Goal: Task Accomplishment & Management: Manage account settings

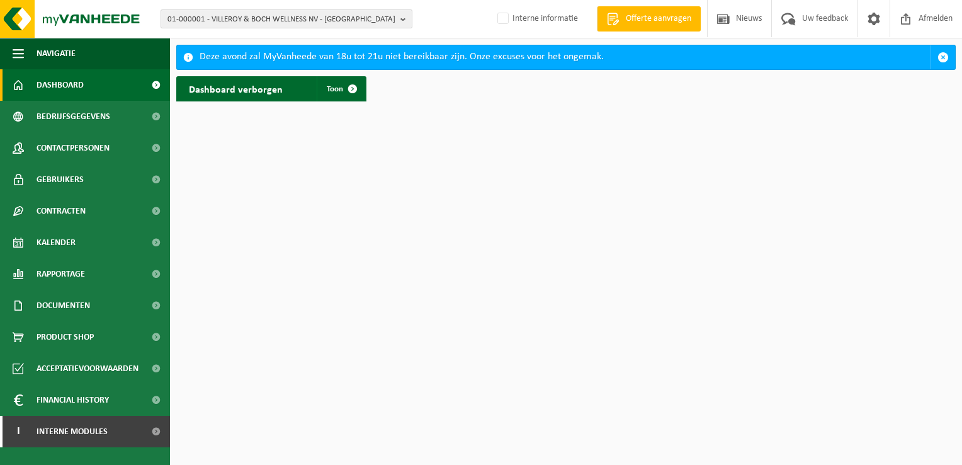
click at [401, 14] on b "button" at bounding box center [406, 19] width 11 height 18
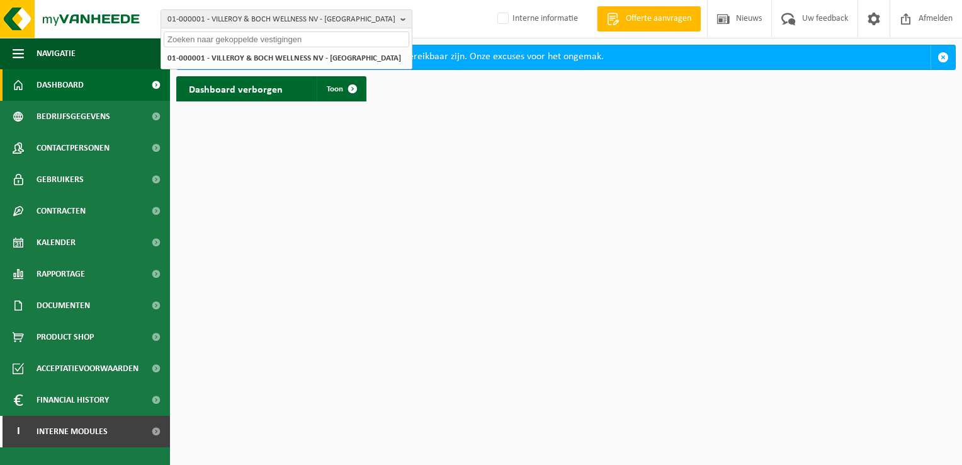
click at [353, 45] on input "text" at bounding box center [287, 39] width 246 height 16
paste input "10-414613"
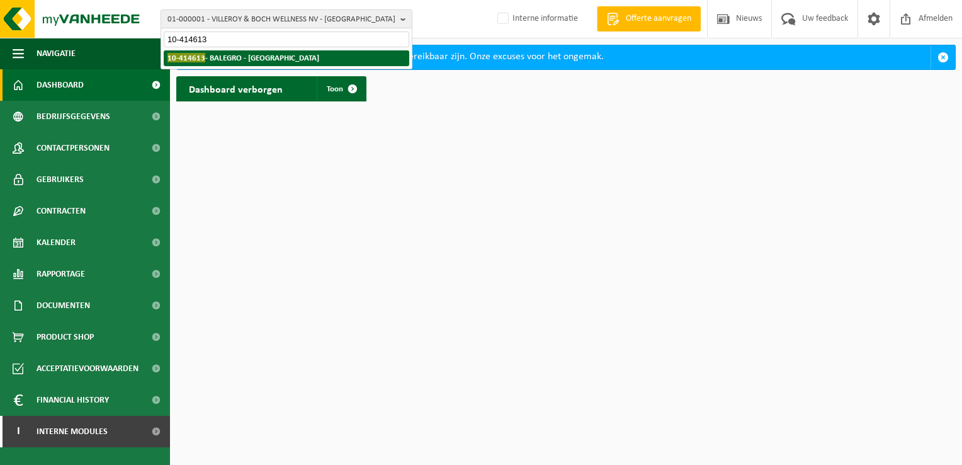
type input "10-414613"
click at [261, 62] on strong "10-414613 - BALEGRO - OOSTENDE" at bounding box center [244, 57] width 152 height 9
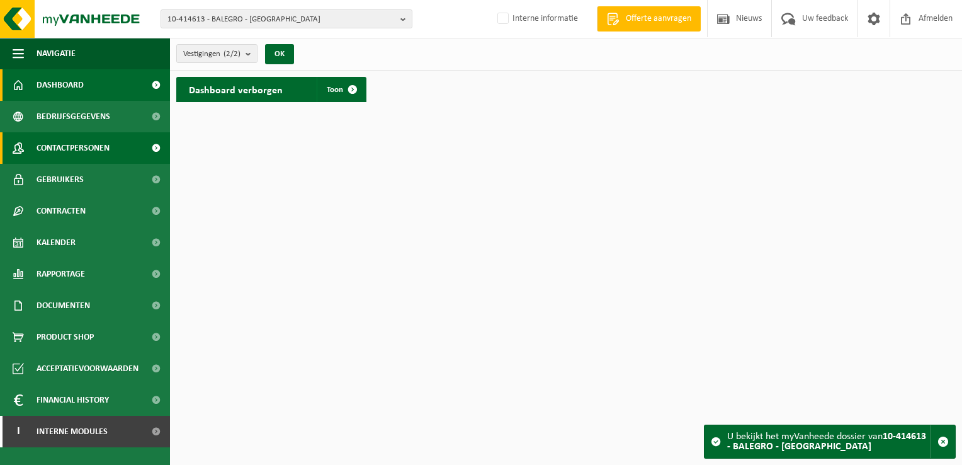
click at [77, 145] on span "Contactpersonen" at bounding box center [73, 147] width 73 height 31
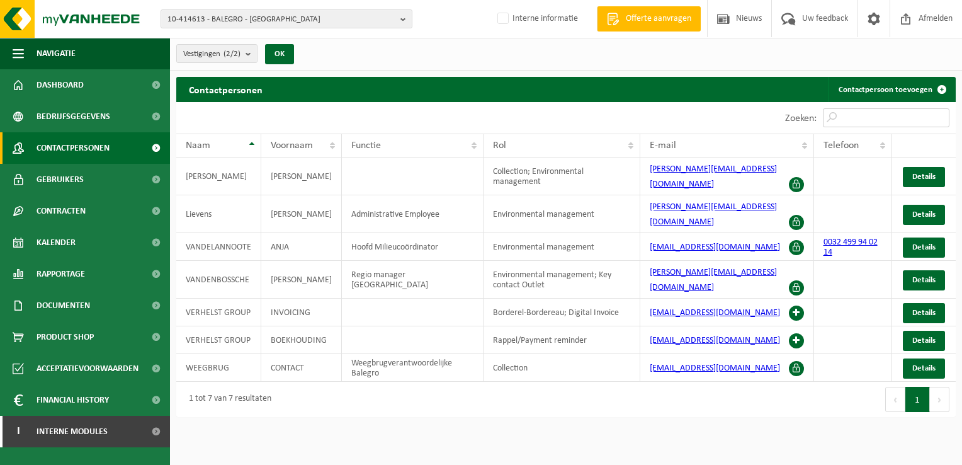
click at [897, 122] on input "Zoeken:" at bounding box center [886, 117] width 127 height 19
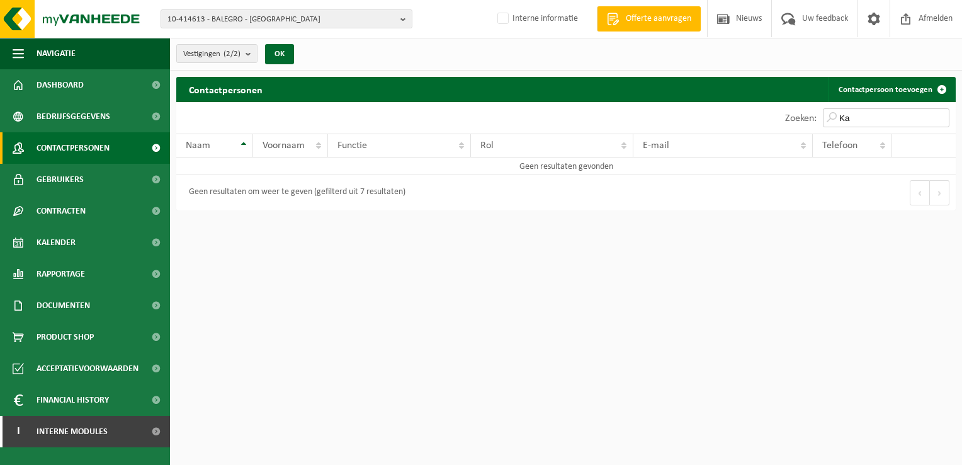
type input "K"
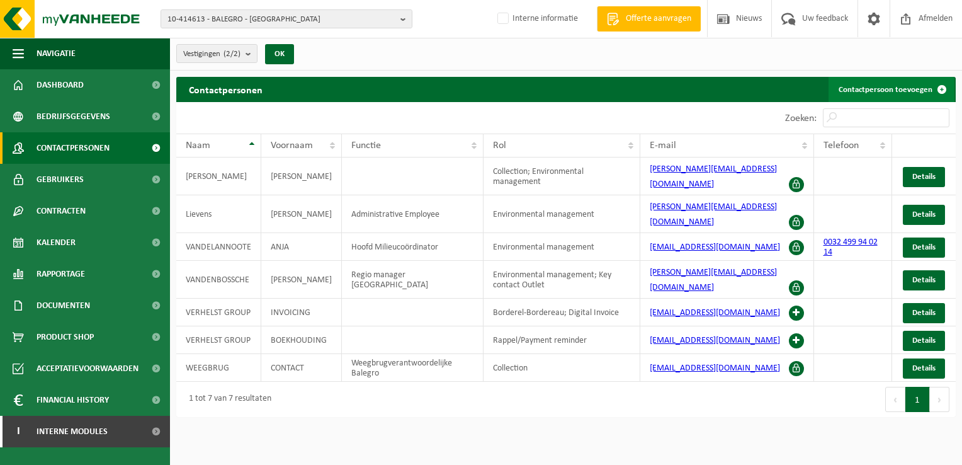
click at [895, 91] on link "Contactpersoon toevoegen" at bounding box center [892, 89] width 126 height 25
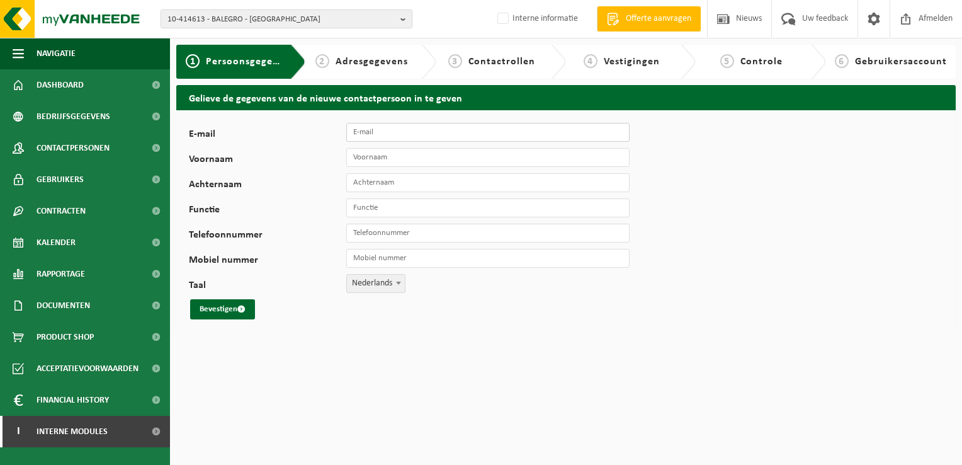
click at [484, 135] on input "E-mail" at bounding box center [487, 132] width 283 height 19
paste input "Katrien Wynants <Katrien.Wynants@balegro.be>"
type input "Katrien Wynants <Katrien.Wynants@balegro.be>"
click at [552, 155] on input "Voornaam" at bounding box center [487, 157] width 283 height 19
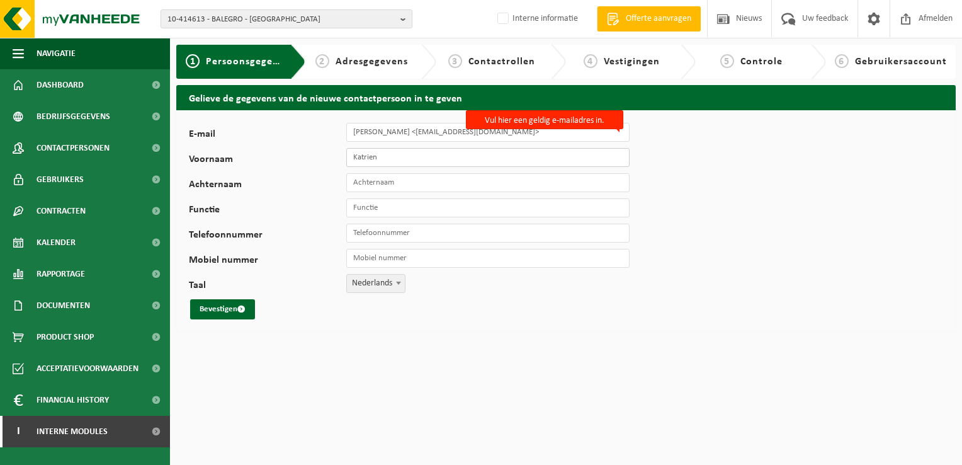
type input "Katrien"
click at [521, 184] on input "Achternaam" at bounding box center [487, 182] width 283 height 19
type input "Wynants"
click at [530, 213] on input "Functie" at bounding box center [487, 207] width 283 height 19
click at [666, 168] on div "E-mail Katrien Wynants <Katrien.Wynants@balegro.be> Vul hier een geldig e-maila…" at bounding box center [566, 221] width 780 height 222
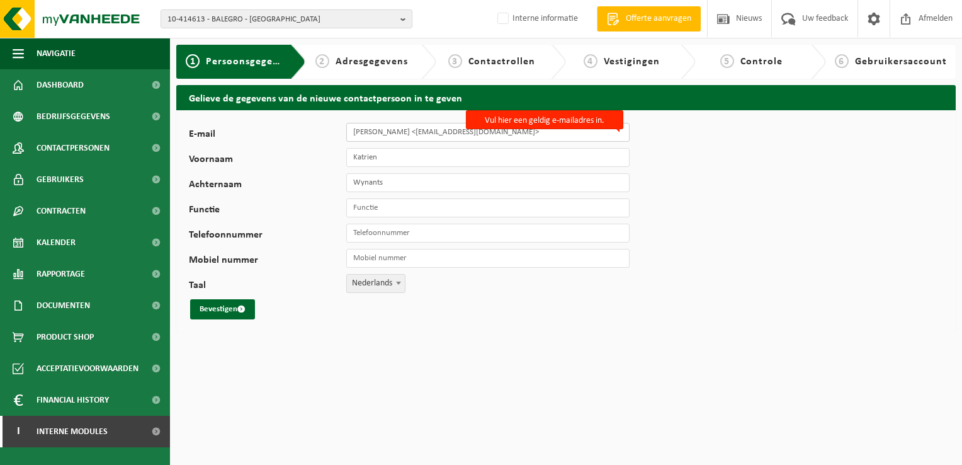
click at [589, 138] on input "Katrien Wynants <Katrien.Wynants@balegro.be>" at bounding box center [487, 132] width 283 height 19
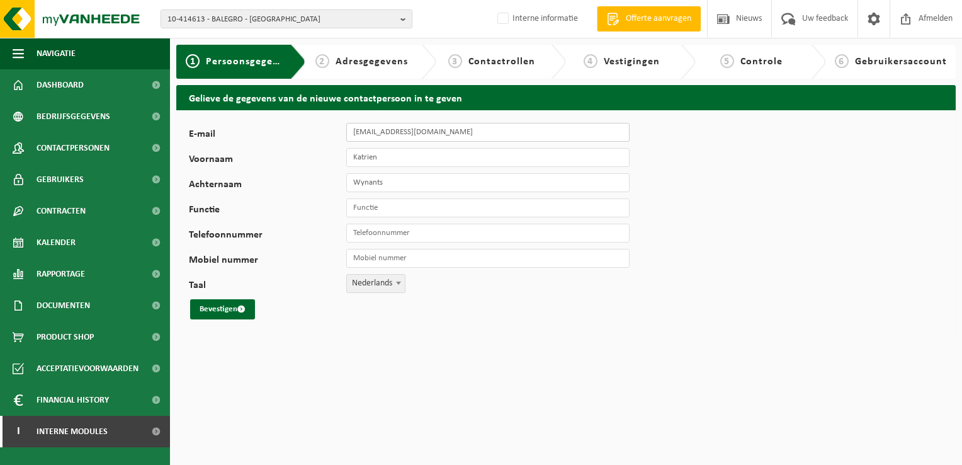
click at [589, 138] on input "katrien.wynants@balegro.be" at bounding box center [487, 132] width 283 height 19
type input "katrien.wynants@balegro.be"
click at [426, 205] on input "Functie" at bounding box center [487, 207] width 283 height 19
click at [513, 205] on input "Functie" at bounding box center [487, 207] width 283 height 19
type input "Afvalbeheer"
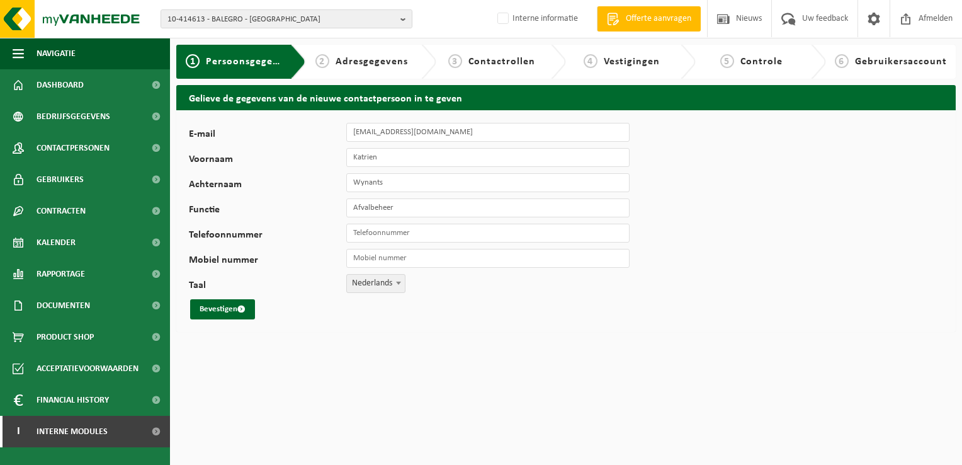
click at [590, 299] on div "Bevestigen" at bounding box center [393, 309] width 409 height 20
paste input "[PHONE_NUMBER]"
type input "[PHONE_NUMBER]"
click at [224, 310] on button "Bevestigen" at bounding box center [222, 309] width 65 height 20
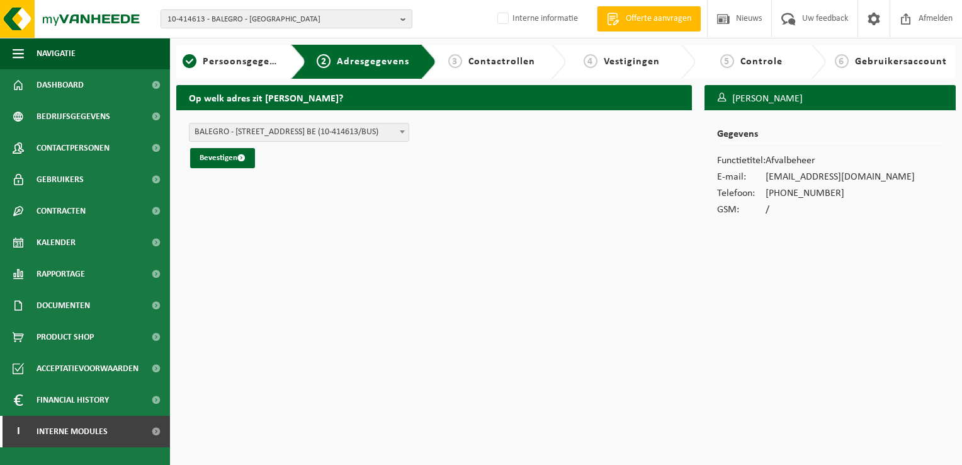
click at [401, 128] on span at bounding box center [402, 131] width 13 height 16
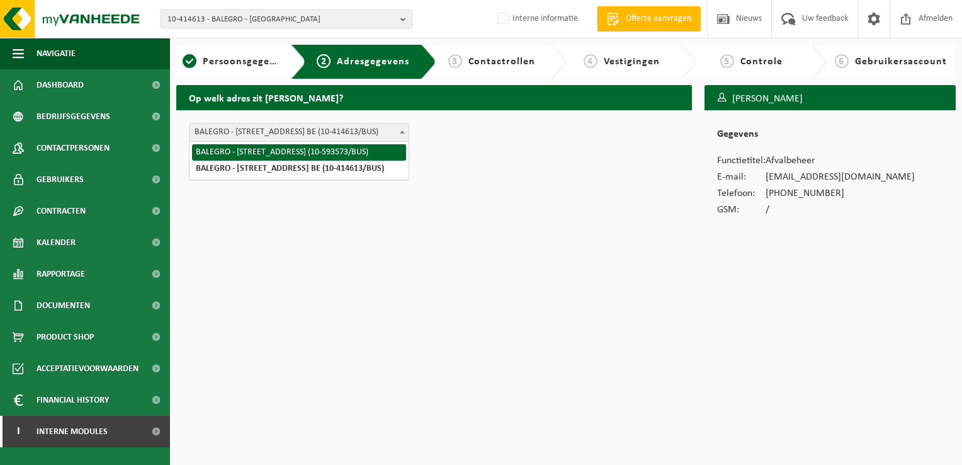
select select "10485"
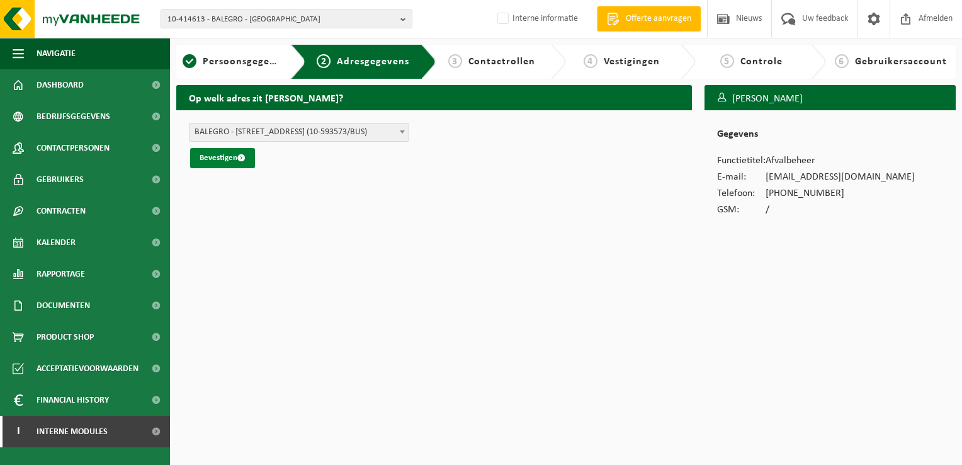
click at [220, 162] on button "Bevestigen" at bounding box center [222, 158] width 65 height 20
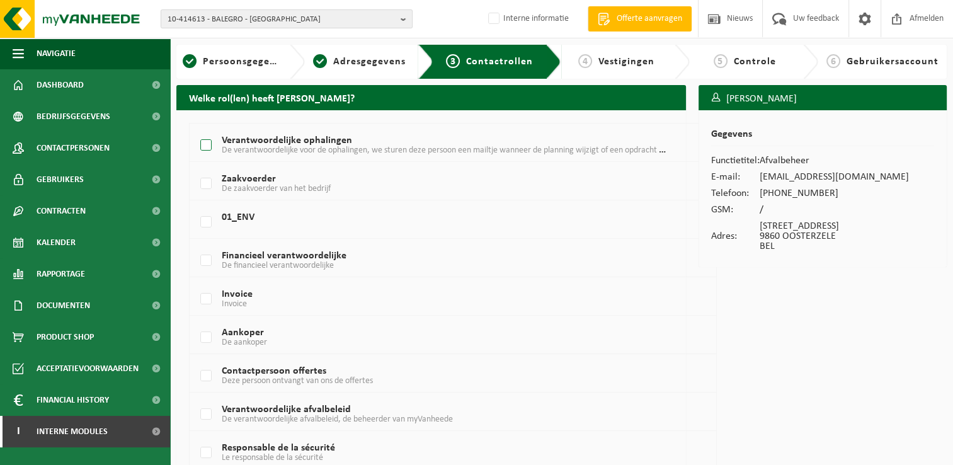
click at [201, 145] on label "Verantwoordelijke ophalingen De verantwoordelijke voor de ophalingen, we sturen…" at bounding box center [432, 145] width 468 height 19
click at [196, 130] on input "Verantwoordelijke ophalingen De verantwoordelijke voor de ophalingen, we sturen…" at bounding box center [195, 129] width 1 height 1
checkbox input "true"
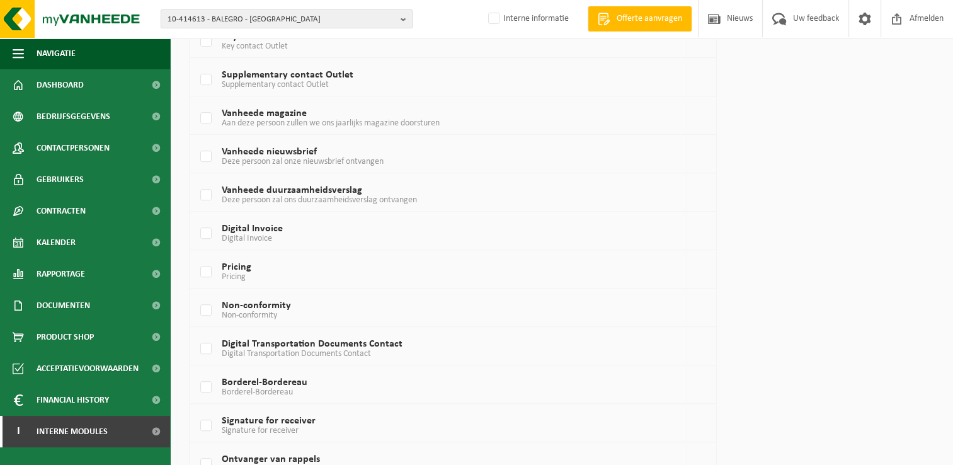
scroll to position [782, 0]
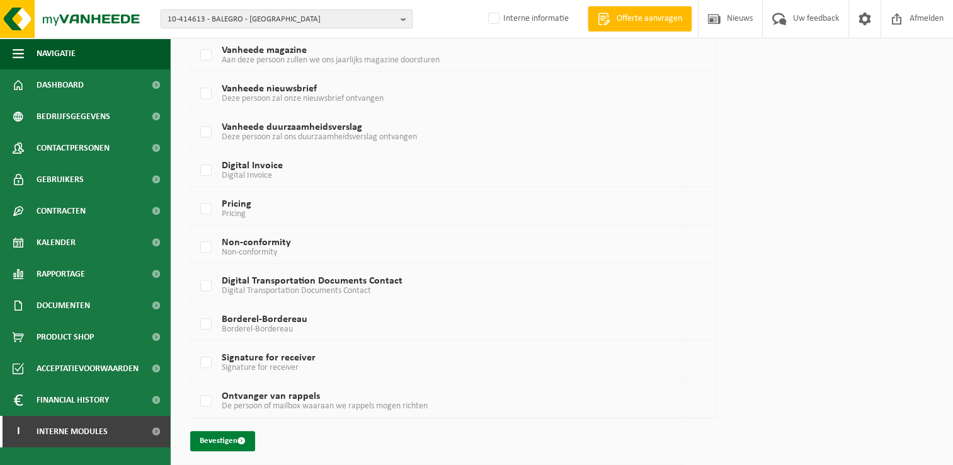
click at [226, 438] on button "Bevestigen" at bounding box center [222, 441] width 65 height 20
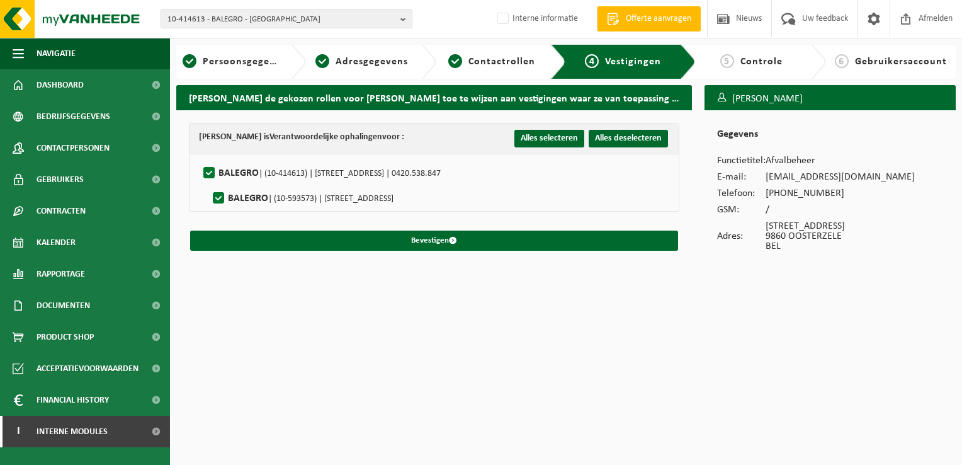
click at [207, 172] on label"] "BALEGRO | (10-414613) | [STREET_ADDRESS] | 0420.538.847" at bounding box center [321, 173] width 240 height 19
click at [199, 157] on input "BALEGRO | (10-414613) | [STREET_ADDRESS] | 0420.538.847" at bounding box center [198, 157] width 1 height 1
checkbox input "false"
click at [219, 199] on label"] "BALEGRO | (10-593573) | [STREET_ADDRESS]" at bounding box center [301, 198] width 183 height 19
click at [208, 183] on input "BALEGRO | (10-593573) | [STREET_ADDRESS]" at bounding box center [208, 182] width 1 height 1
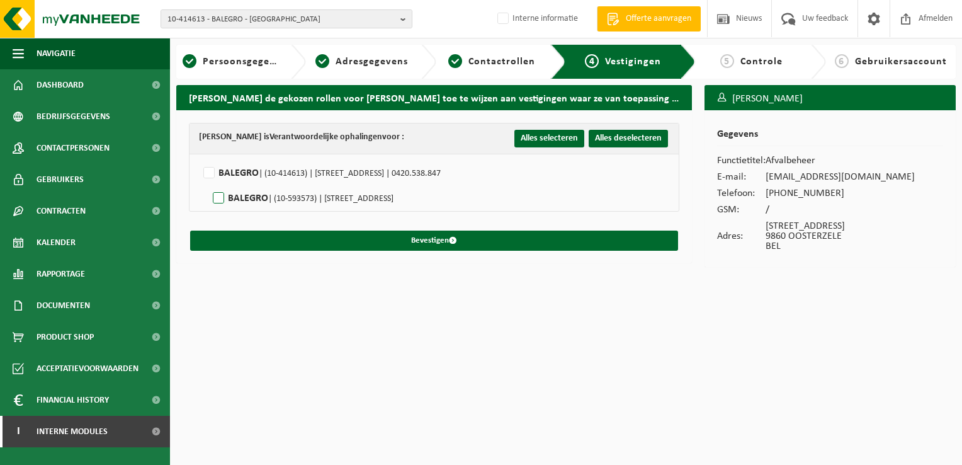
checkbox input "true"
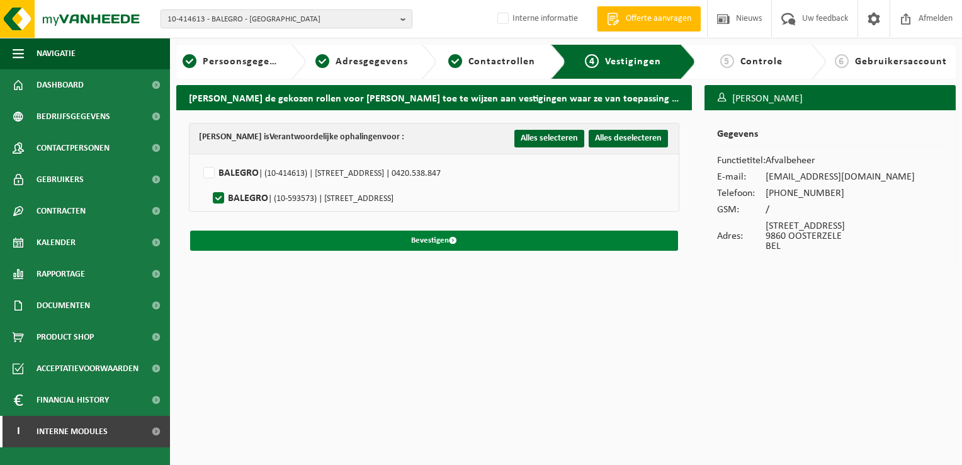
click at [455, 240] on span "submit" at bounding box center [453, 240] width 8 height 8
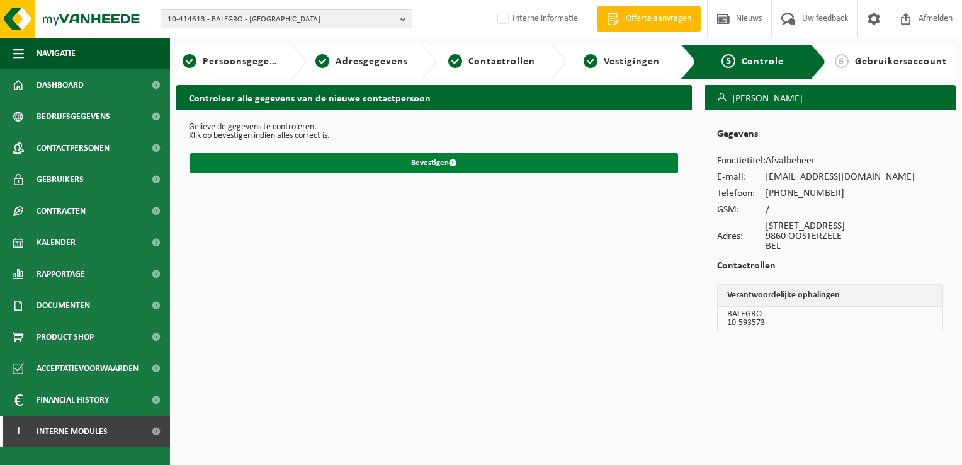
click at [458, 162] on button "Bevestigen" at bounding box center [434, 163] width 488 height 20
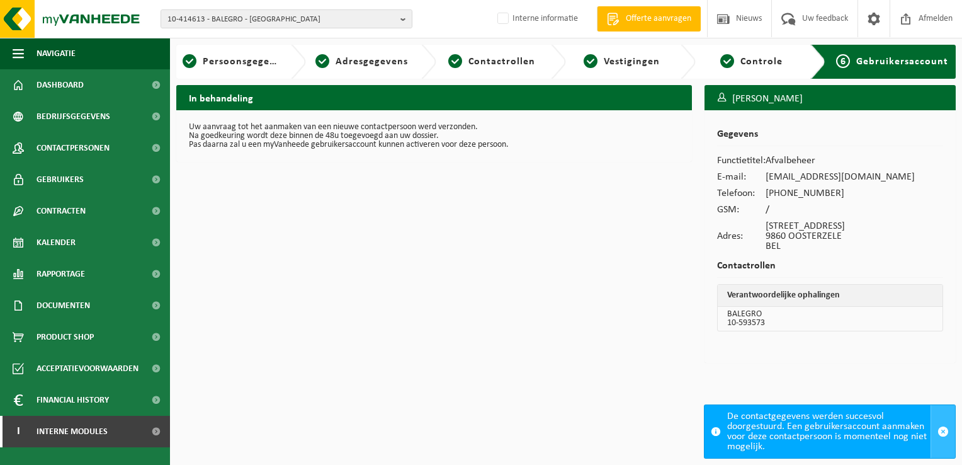
click at [936, 429] on button "button" at bounding box center [943, 431] width 25 height 53
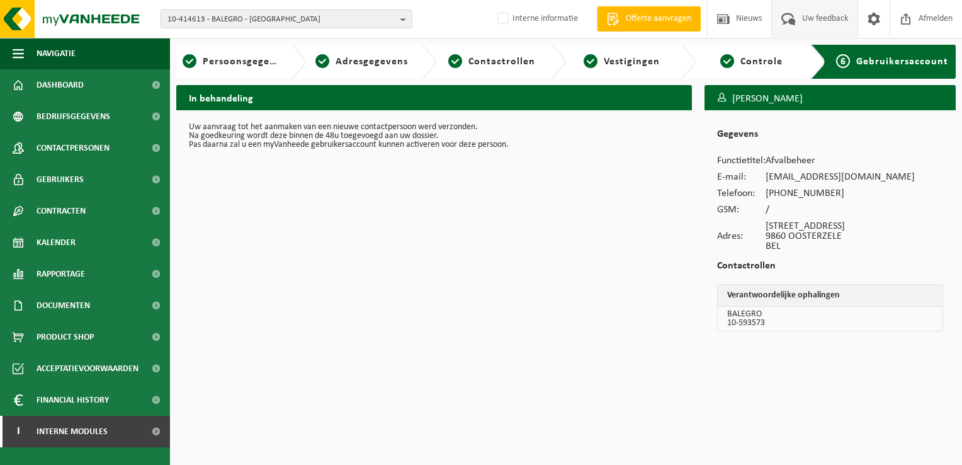
click at [811, 13] on span "Uw feedback" at bounding box center [825, 18] width 52 height 37
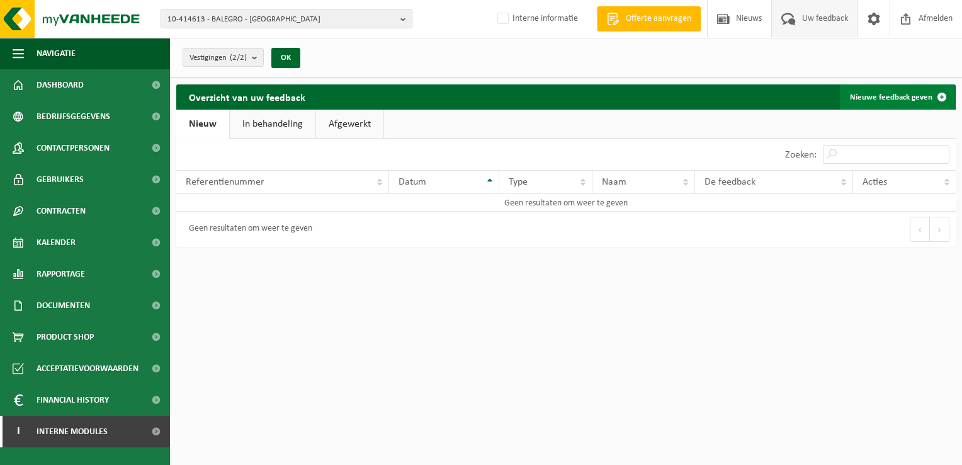
click at [890, 93] on link "Nieuwe feedback geven" at bounding box center [897, 96] width 115 height 25
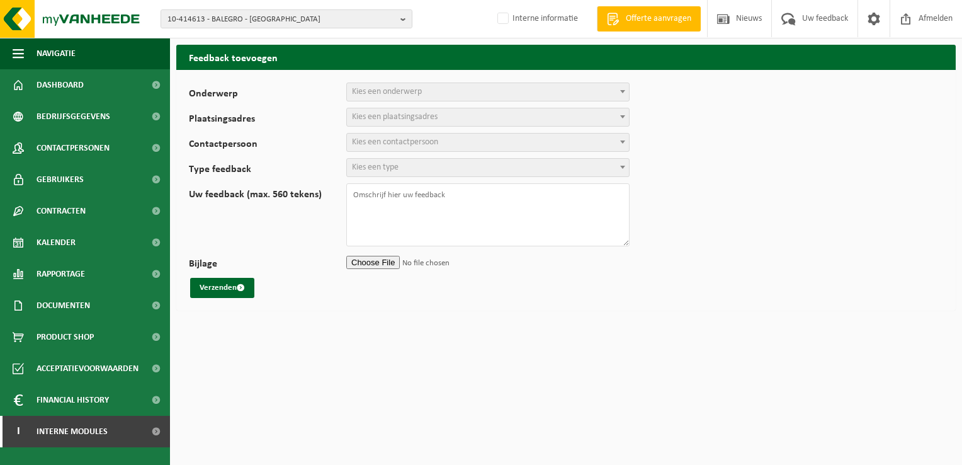
select select
click at [383, 94] on span "Kies een onderwerp" at bounding box center [387, 91] width 70 height 9
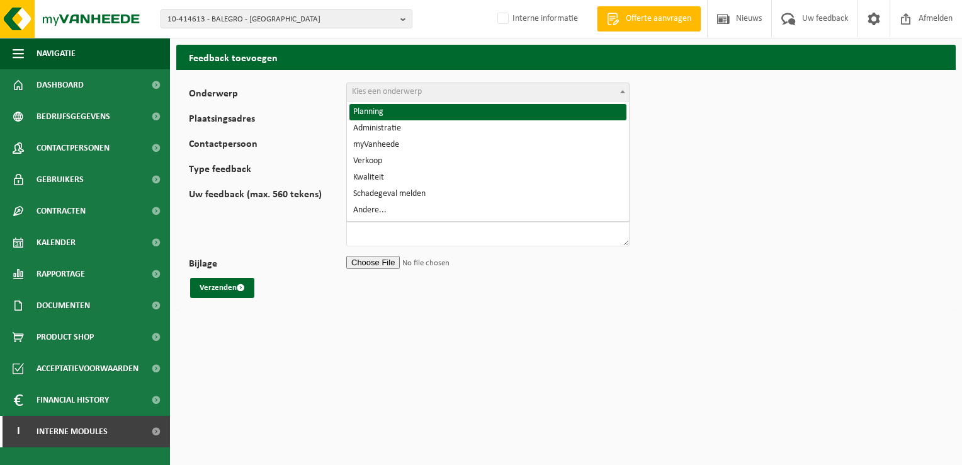
select select "1"
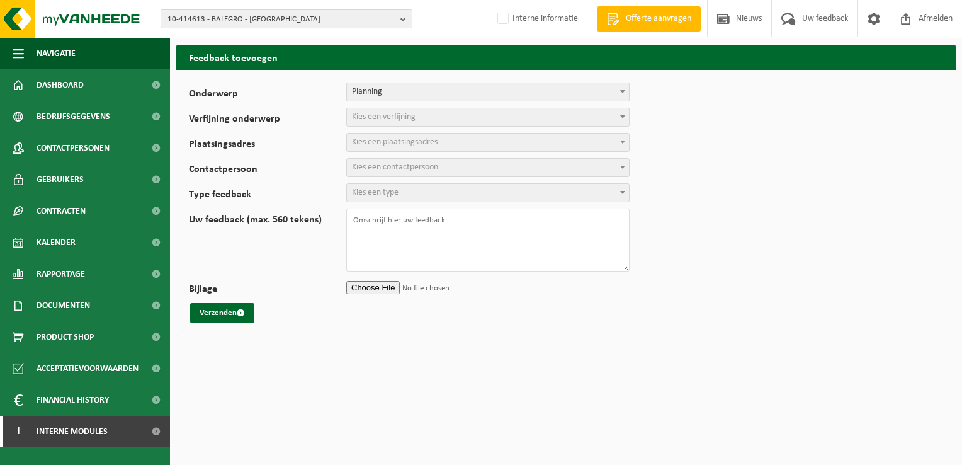
click at [392, 117] on span "Kies een verfijning" at bounding box center [384, 116] width 64 height 9
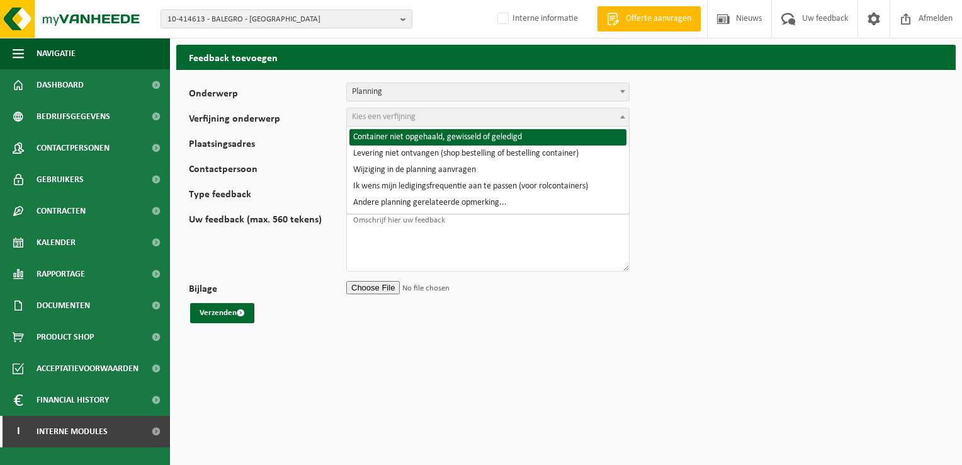
select select "2"
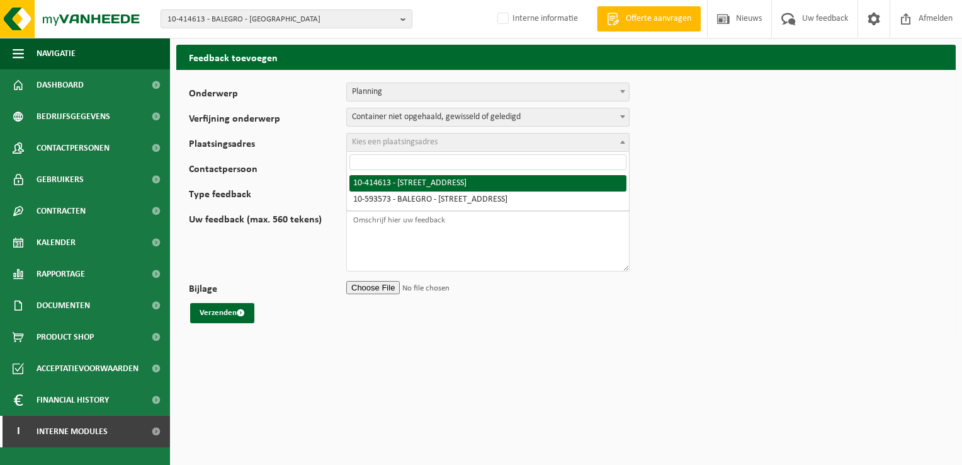
click at [390, 142] on span "Kies een plaatsingsadres" at bounding box center [395, 141] width 86 height 9
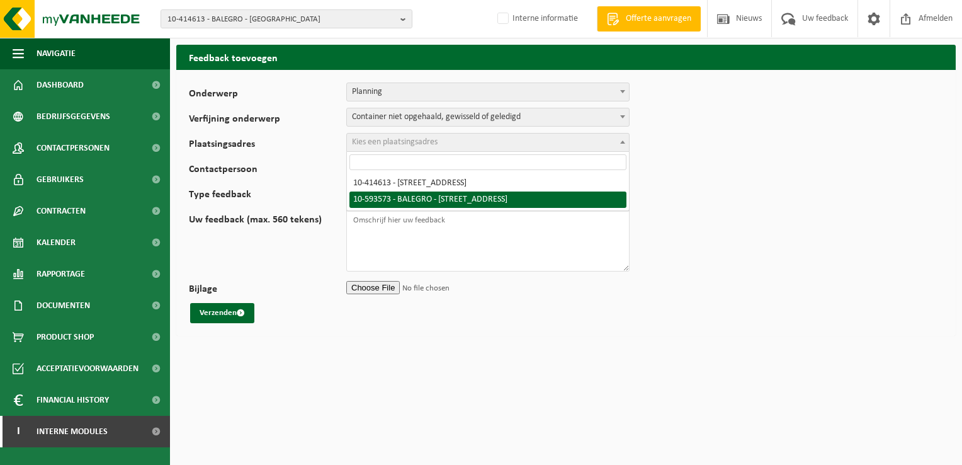
select select "3202"
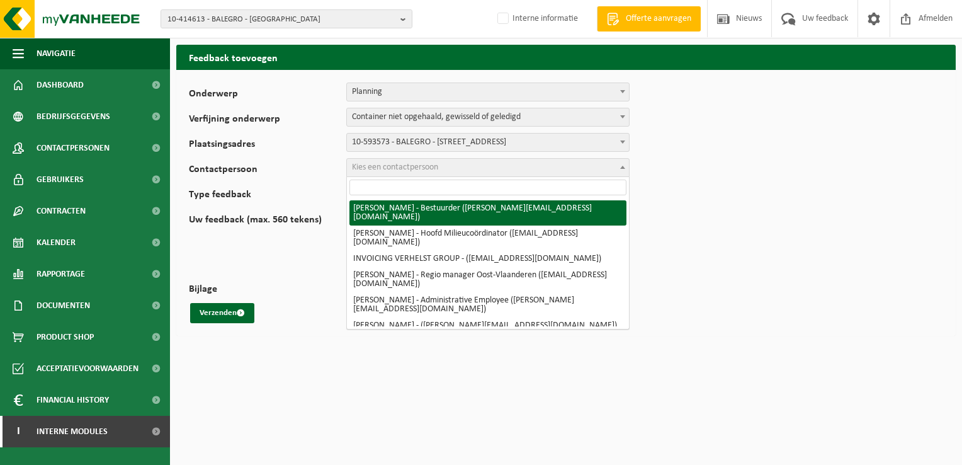
click at [408, 166] on span "Kies een contactpersoon" at bounding box center [395, 166] width 86 height 9
click at [426, 188] on input "search" at bounding box center [488, 187] width 277 height 16
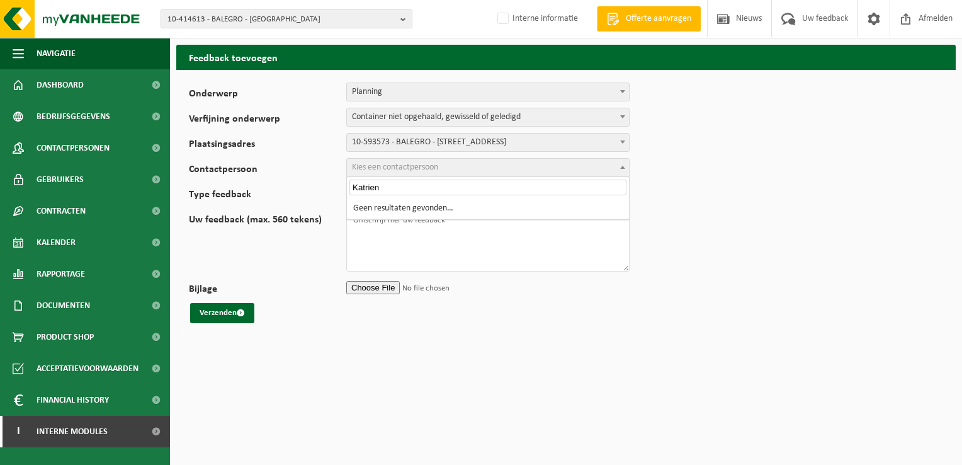
type input "Katrien"
click at [739, 354] on html "10-414613 - BALEGRO - OOSTENDE 10-880177 - VERHELST GROUP 10-414613 - BALEGRO -…" at bounding box center [481, 232] width 962 height 465
click at [596, 158] on span "Kies een contactpersoon" at bounding box center [487, 167] width 283 height 19
click at [582, 163] on span "Kies een contactpersoon" at bounding box center [488, 168] width 282 height 18
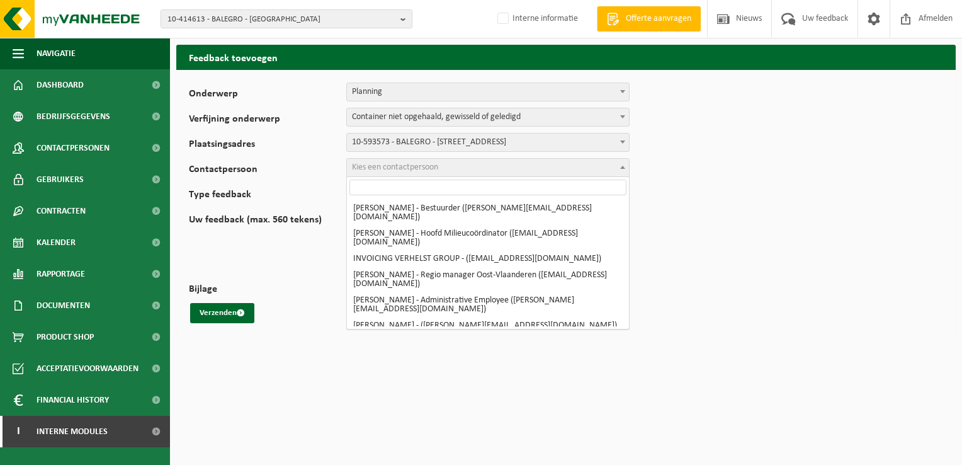
click at [765, 295] on form "Onderwerp Planning Administratie myVanheede Verkoop Kwaliteit Schadegeval melde…" at bounding box center [566, 202] width 754 height 241
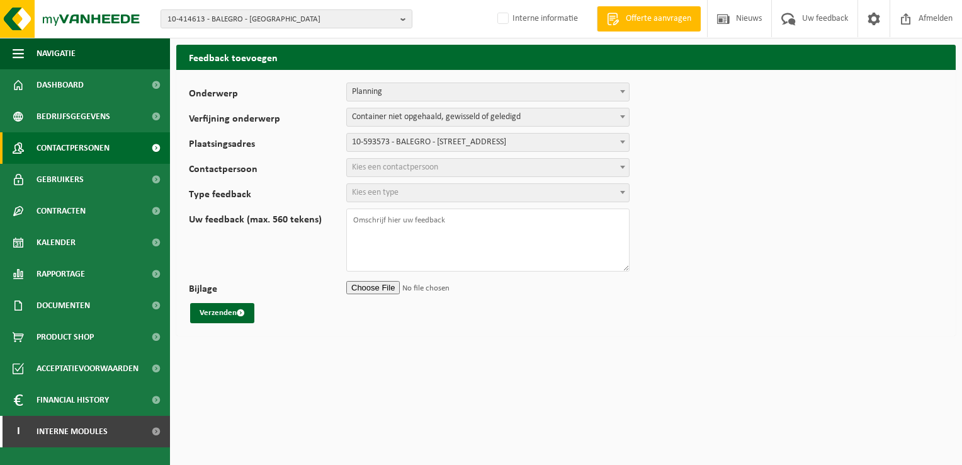
click at [71, 147] on span "Contactpersonen" at bounding box center [73, 147] width 73 height 31
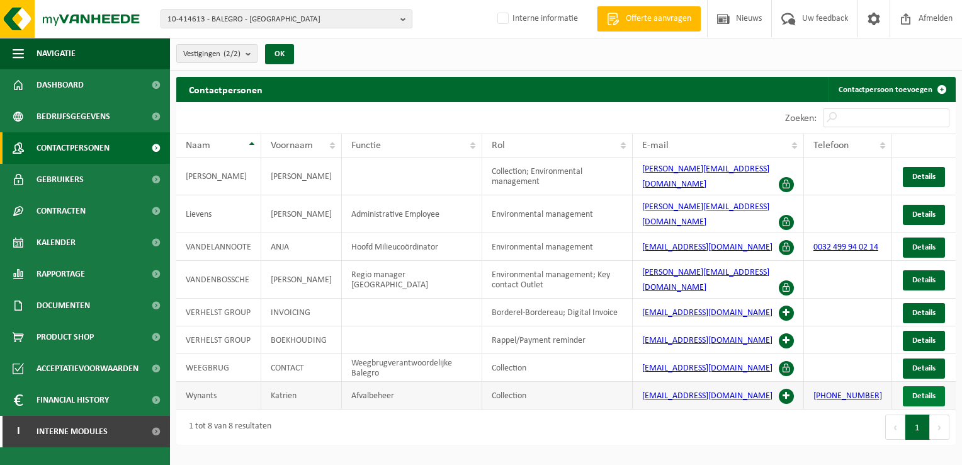
click at [915, 392] on span "Details" at bounding box center [924, 396] width 23 height 8
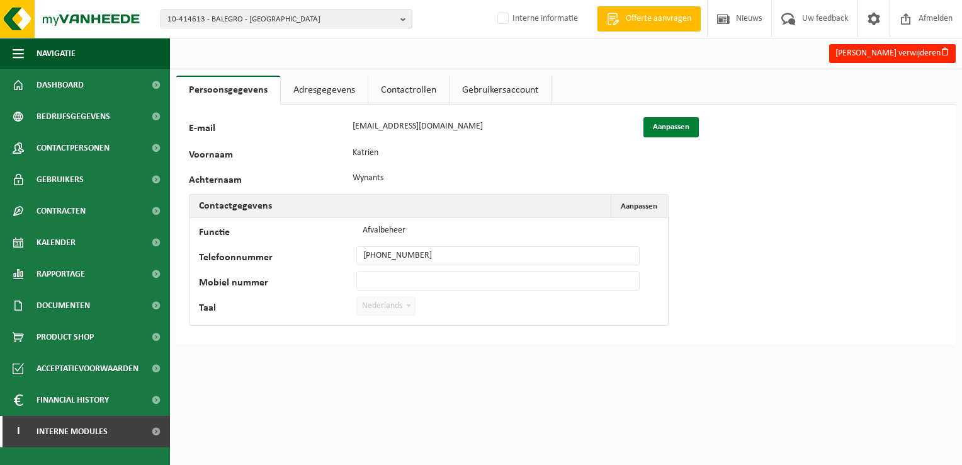
click at [668, 125] on button "Aanpassen" at bounding box center [671, 127] width 55 height 20
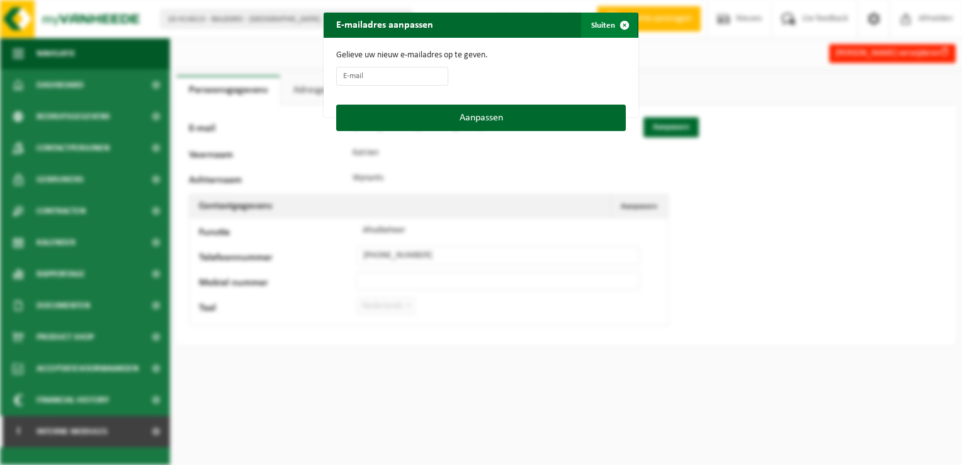
click at [617, 26] on span "button" at bounding box center [624, 25] width 25 height 25
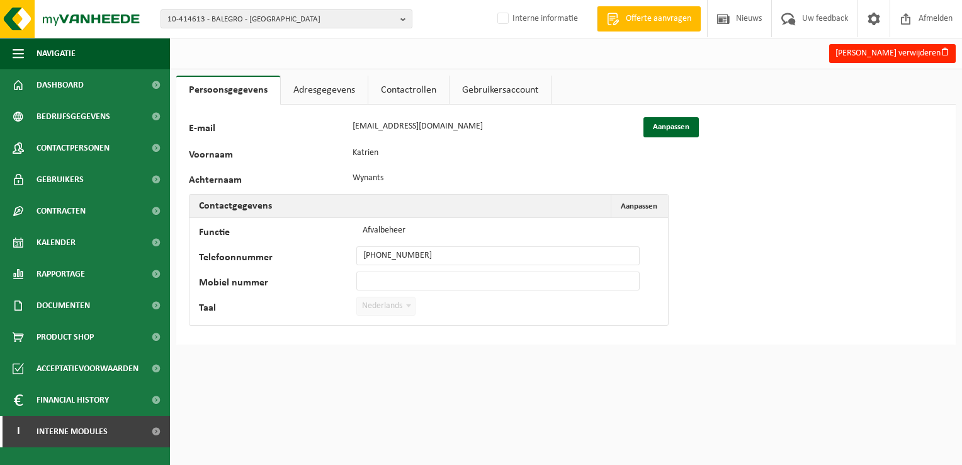
click at [324, 402] on div "10-414613 - BALEGRO - OOSTENDE 10-880177 - VERHELST GROUP 10-414613 - BALEGRO -…" at bounding box center [481, 232] width 962 height 465
click at [70, 87] on span "Dashboard" at bounding box center [60, 84] width 47 height 31
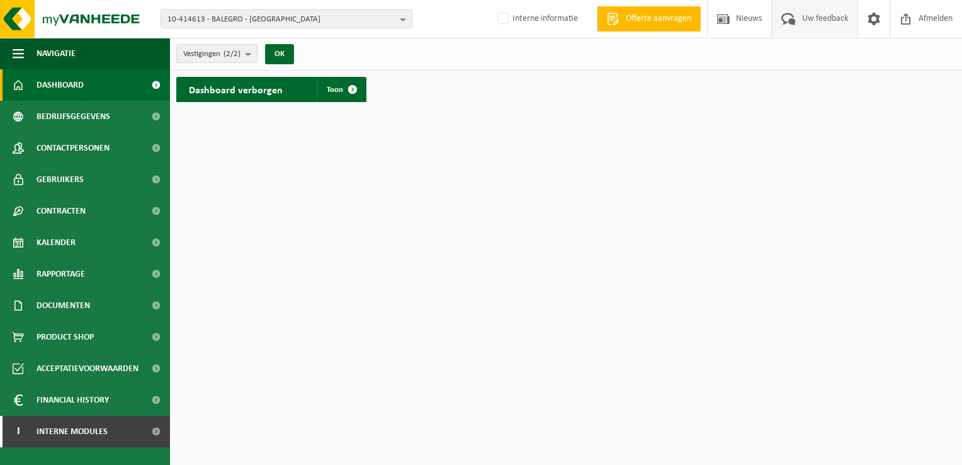
click at [833, 19] on span "Uw feedback" at bounding box center [825, 18] width 52 height 37
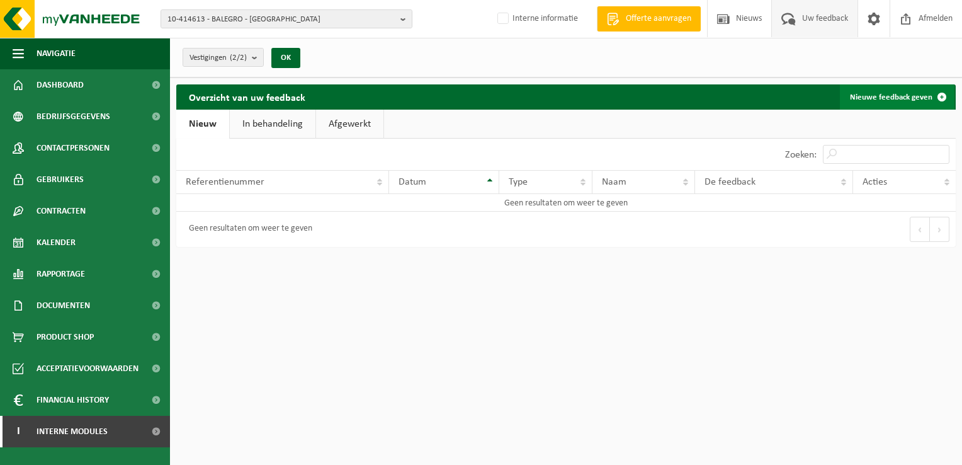
click at [901, 101] on link "Nieuwe feedback geven" at bounding box center [897, 96] width 115 height 25
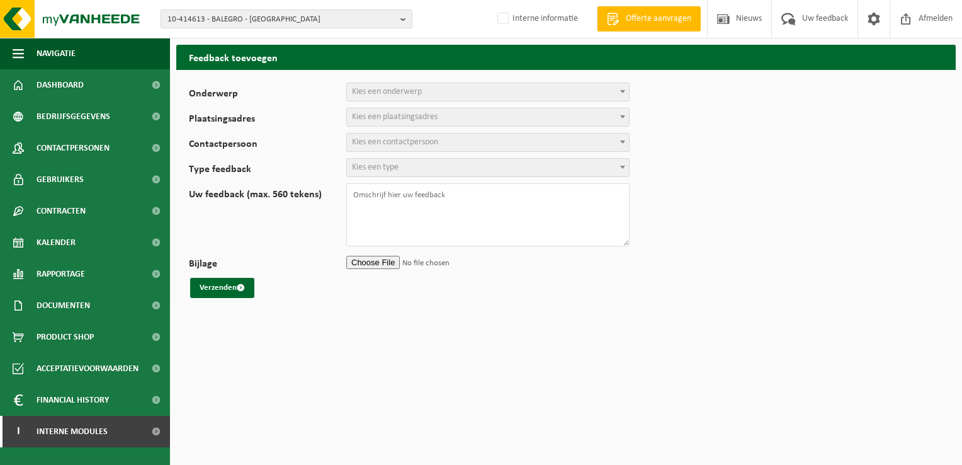
select select
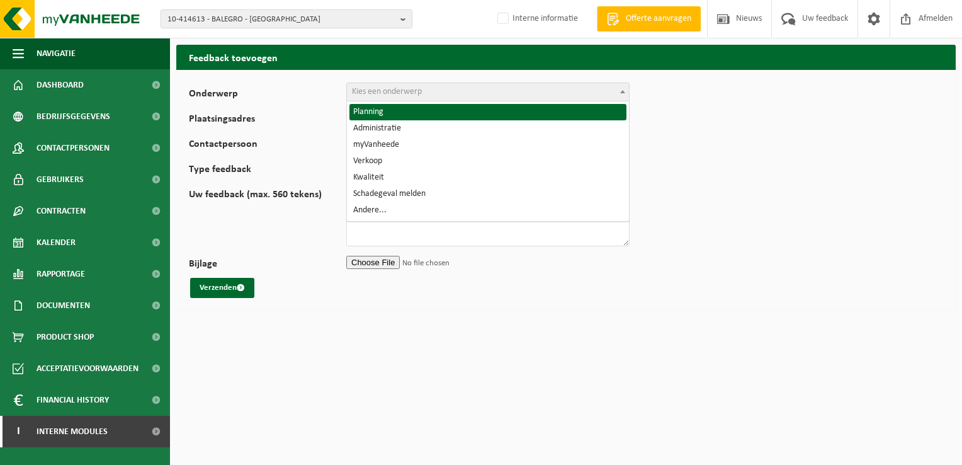
click at [443, 96] on span "Kies een onderwerp" at bounding box center [488, 92] width 282 height 18
select select "1"
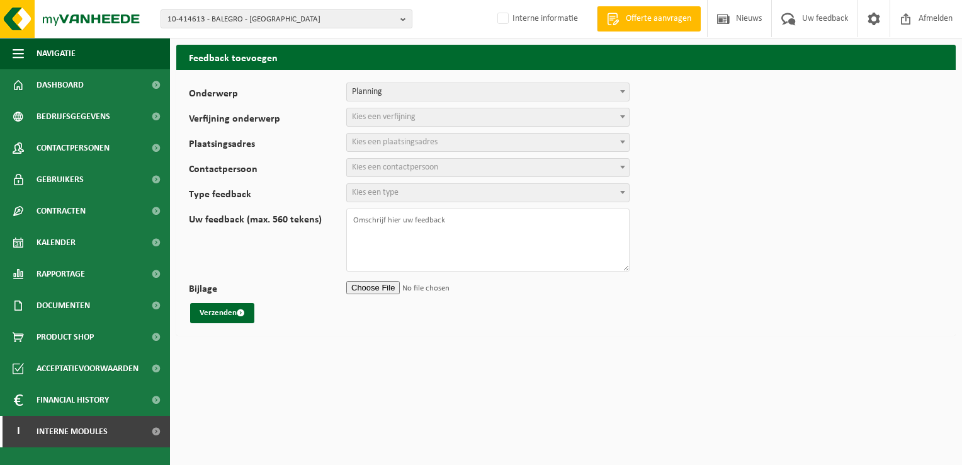
click at [409, 116] on span "Kies een verfijning" at bounding box center [384, 116] width 64 height 9
select select "2"
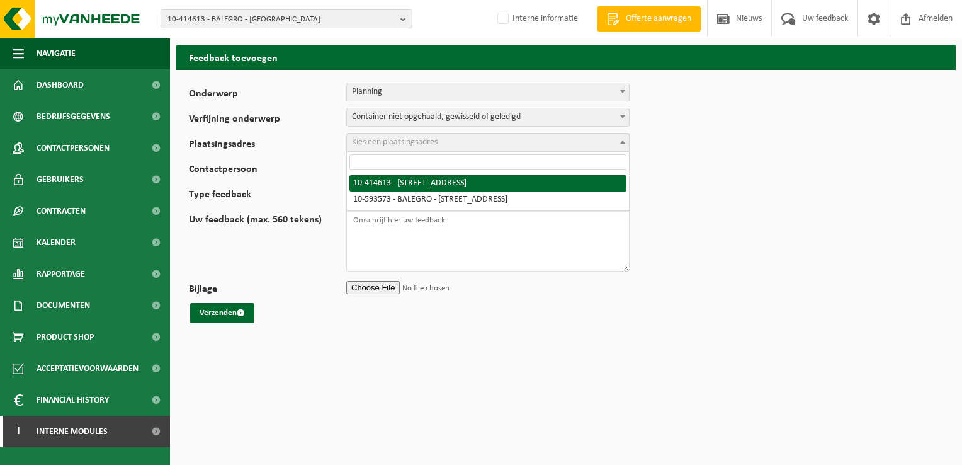
click at [394, 139] on span "Kies een plaatsingsadres" at bounding box center [395, 141] width 86 height 9
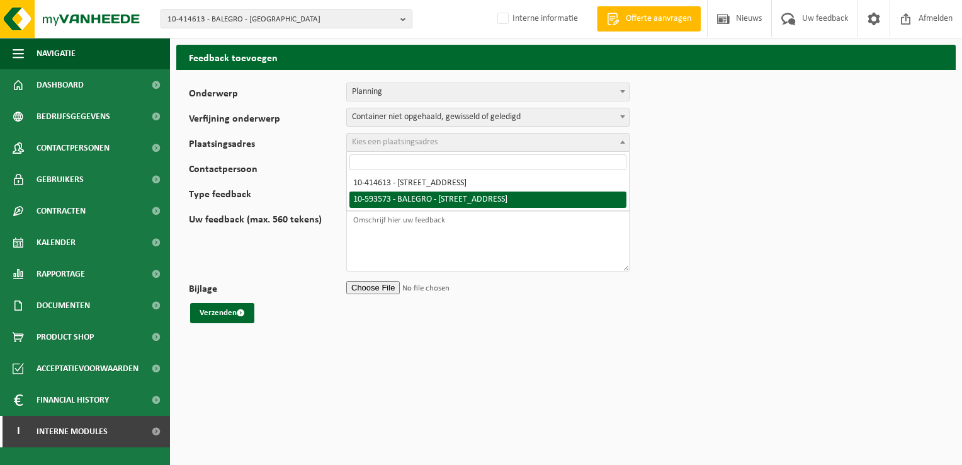
select select "3202"
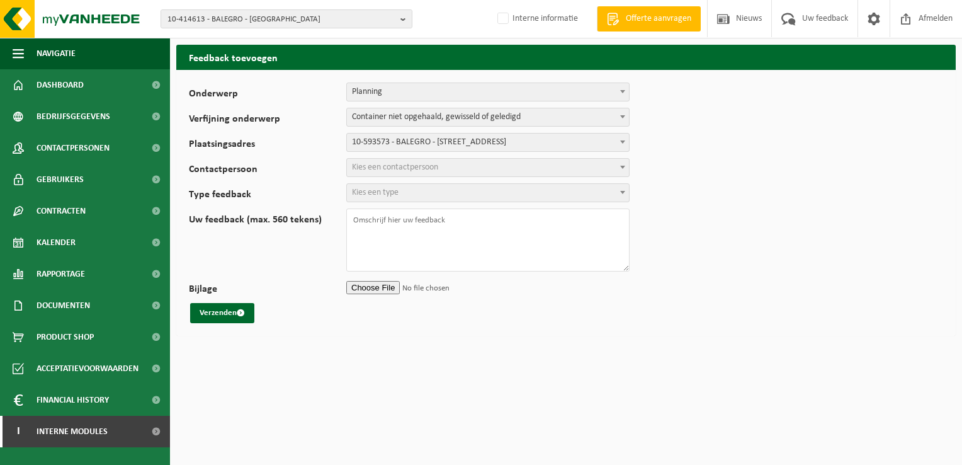
click at [437, 168] on span "Kies een contactpersoon" at bounding box center [395, 166] width 86 height 9
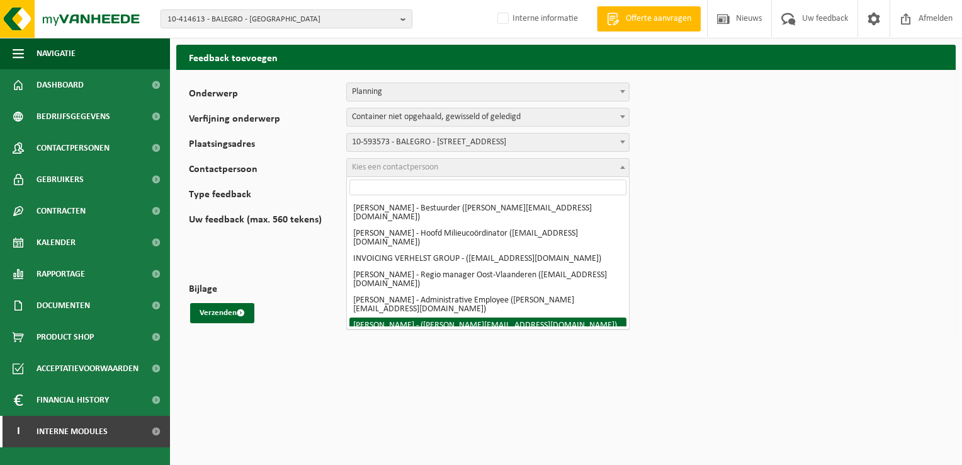
scroll to position [6, 0]
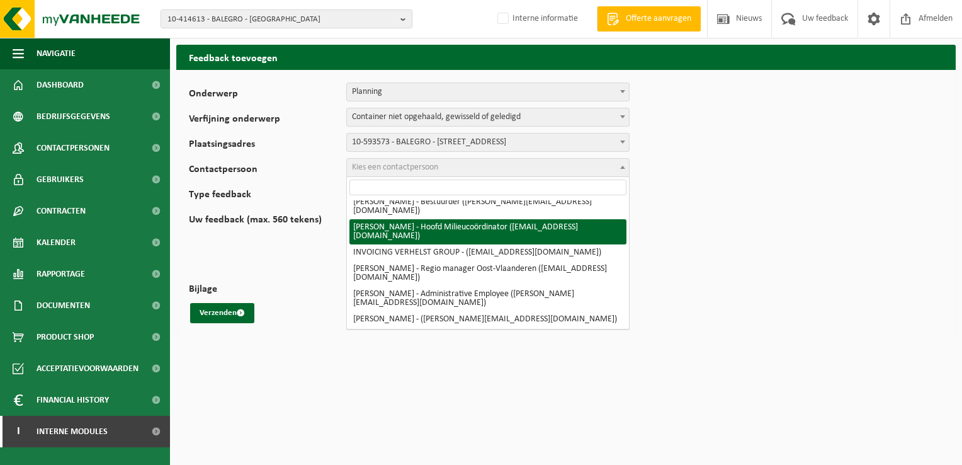
select select "10388"
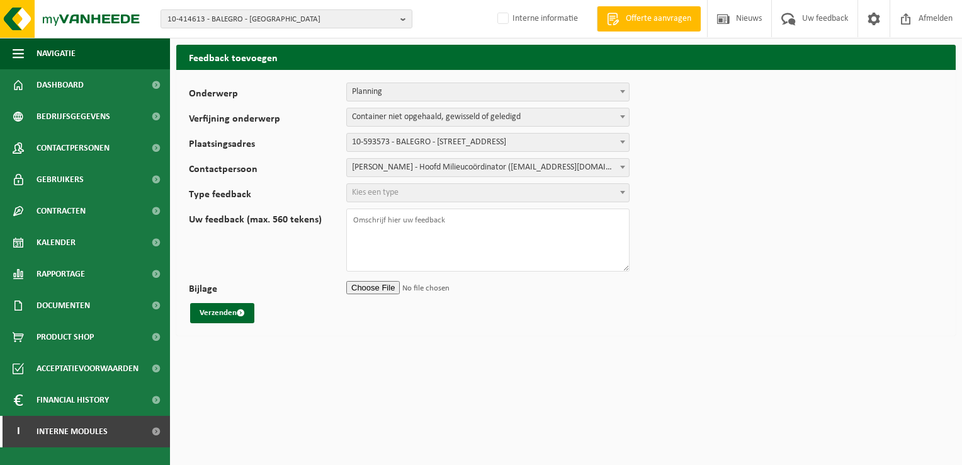
click at [452, 192] on span "Kies een type" at bounding box center [488, 193] width 282 height 18
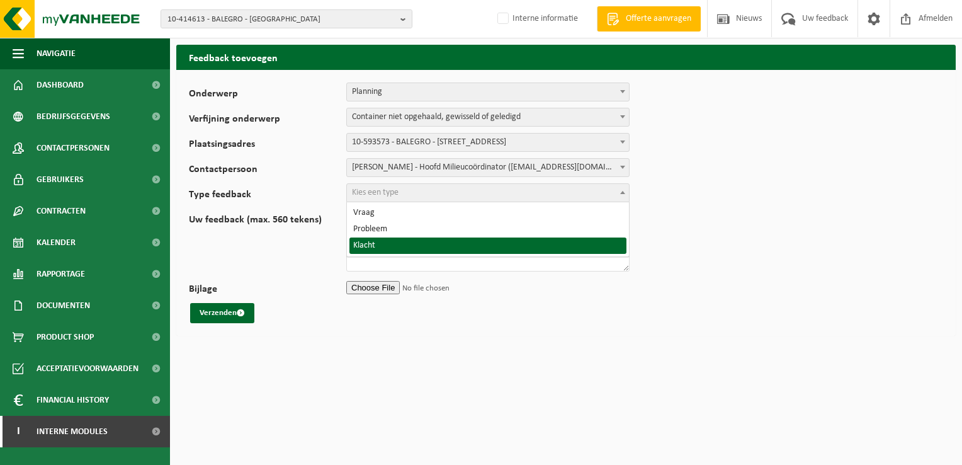
select select "COM"
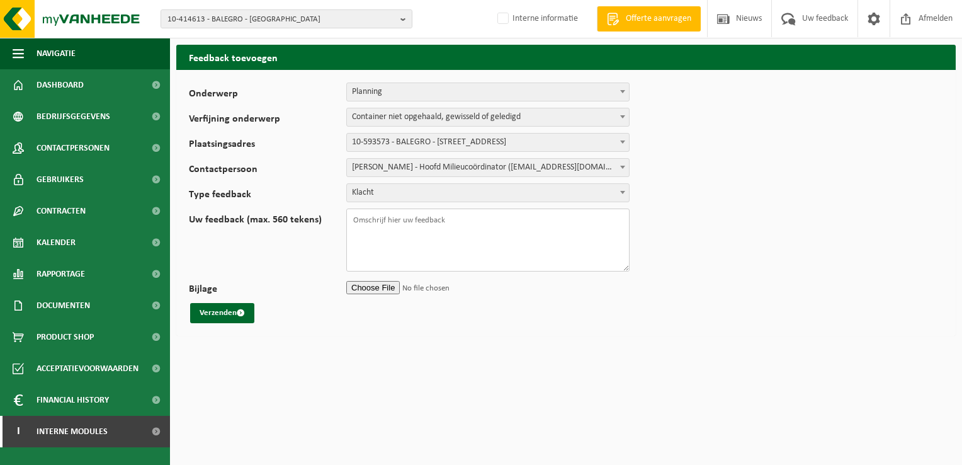
click at [523, 229] on textarea "Uw feedback (max. 560 tekens)" at bounding box center [487, 239] width 283 height 63
paste textarea "TL-VEL-016334"
paste textarea "WB-1100-HP karton/papier, los"
type textarea "TL-VEL-016334 WB-1100-HP karton/papier, los Goede middag, Graag nazien waarom c…"
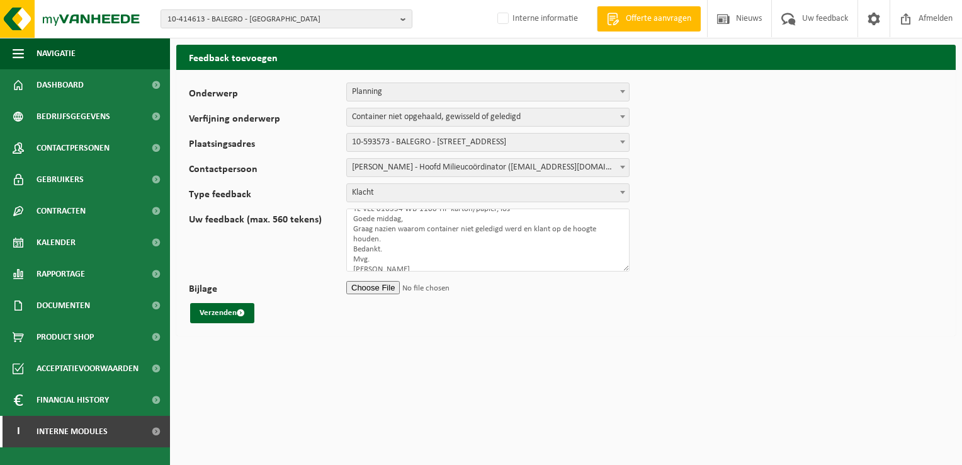
click at [382, 291] on input "Bijlage" at bounding box center [487, 287] width 283 height 19
type input "C:\fakepath\karton.msg"
click at [224, 309] on button "Verzenden" at bounding box center [222, 313] width 64 height 20
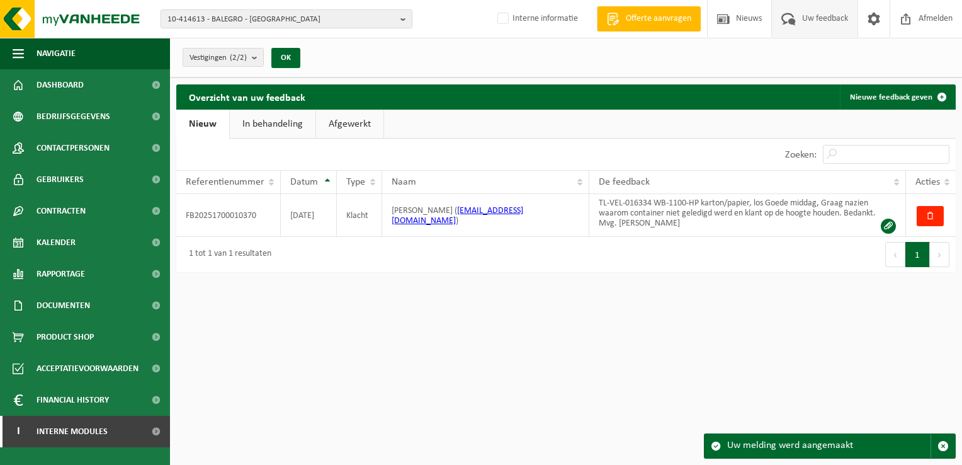
drag, startPoint x: 945, startPoint y: 445, endPoint x: 914, endPoint y: 433, distance: 33.1
click at [947, 445] on span "button" at bounding box center [943, 445] width 11 height 11
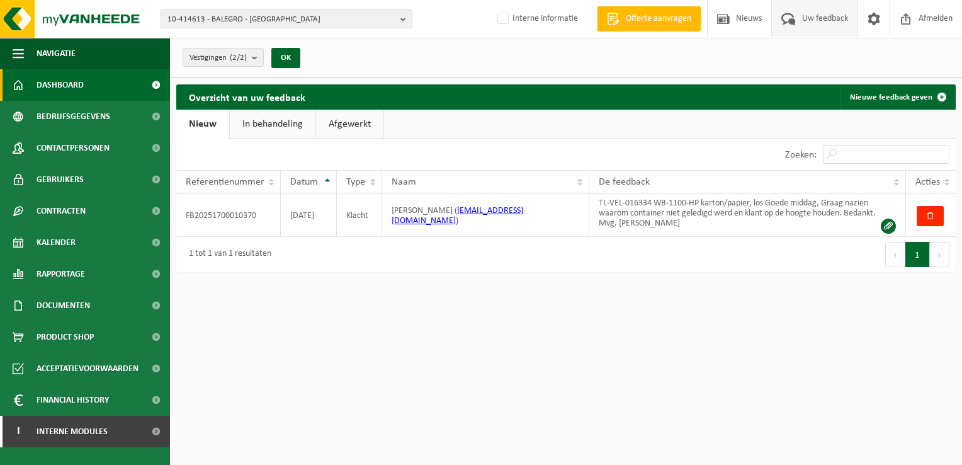
click at [58, 84] on span "Dashboard" at bounding box center [60, 84] width 47 height 31
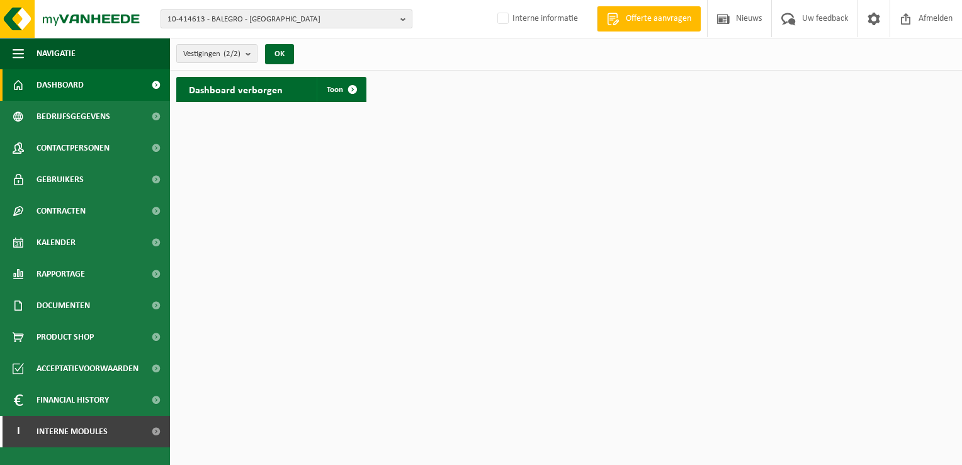
click at [400, 22] on button "10-414613 - BALEGRO - [GEOGRAPHIC_DATA]" at bounding box center [287, 18] width 252 height 19
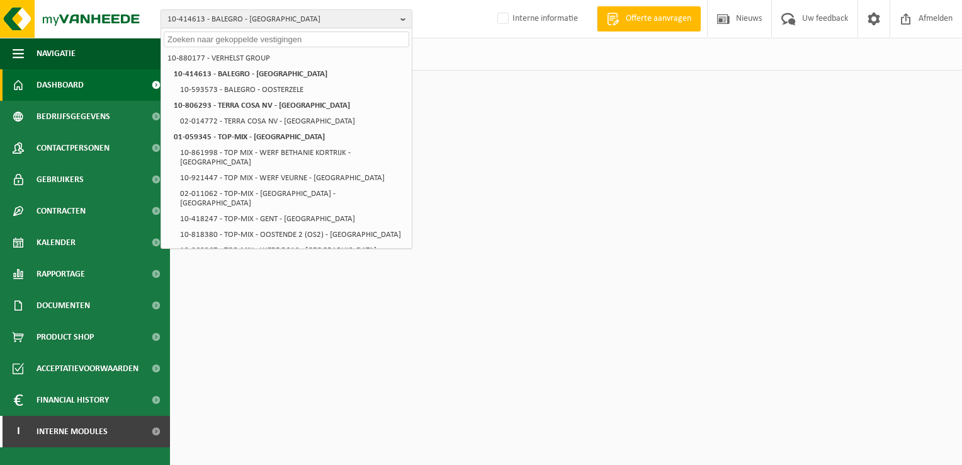
click at [353, 37] on input "text" at bounding box center [287, 39] width 246 height 16
paste input "01-059345"
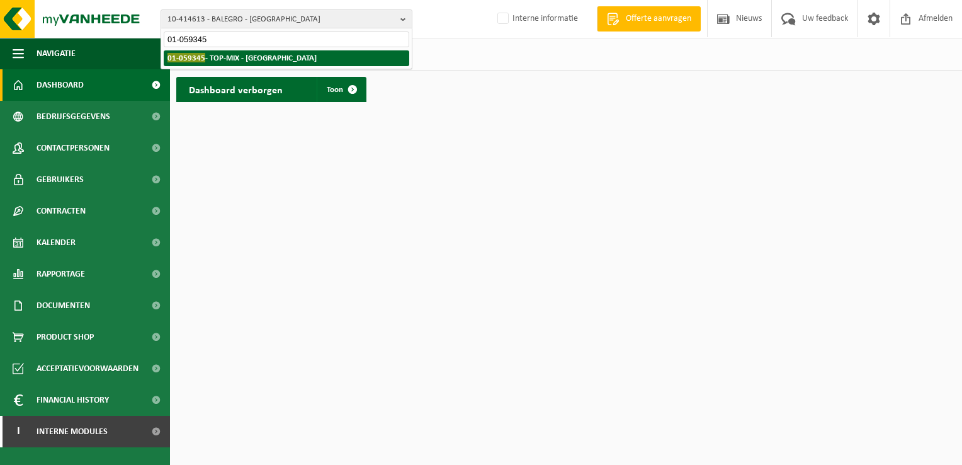
type input "01-059345"
click at [259, 62] on strong "01-059345 - TOP-MIX - [GEOGRAPHIC_DATA]" at bounding box center [242, 57] width 149 height 9
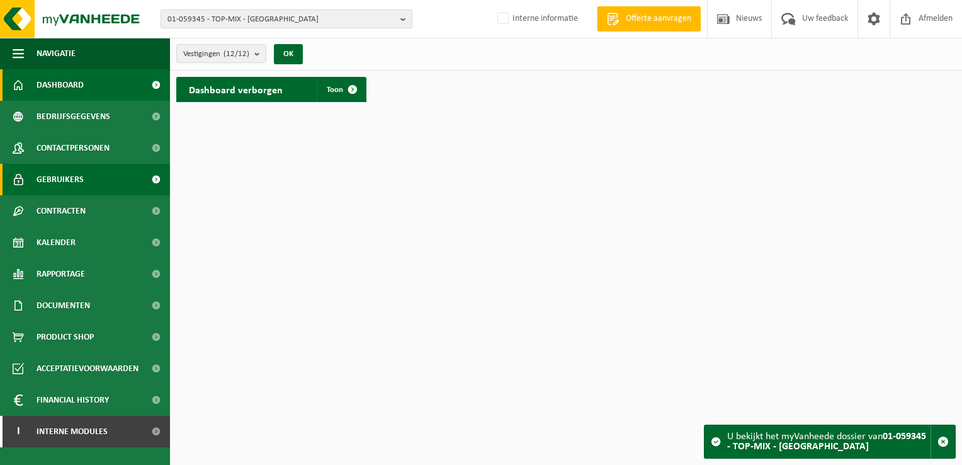
click at [75, 182] on span "Gebruikers" at bounding box center [60, 179] width 47 height 31
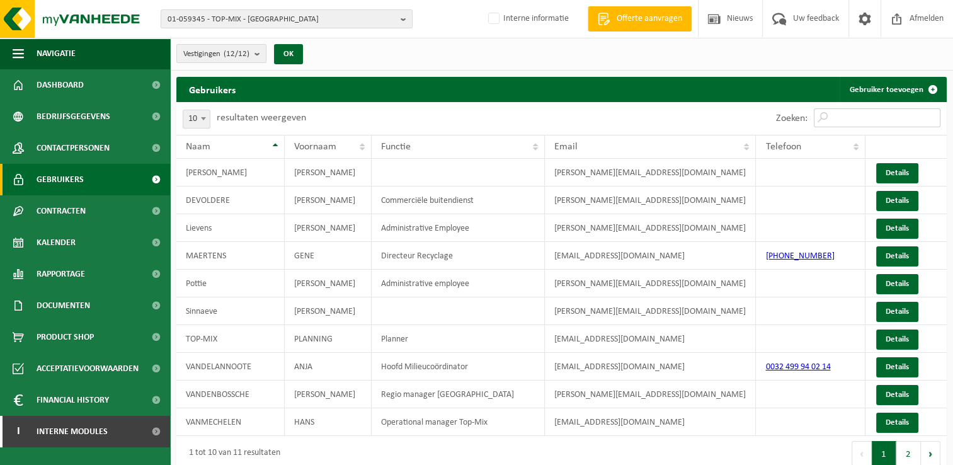
click at [918, 121] on input "Zoeken:" at bounding box center [877, 117] width 127 height 19
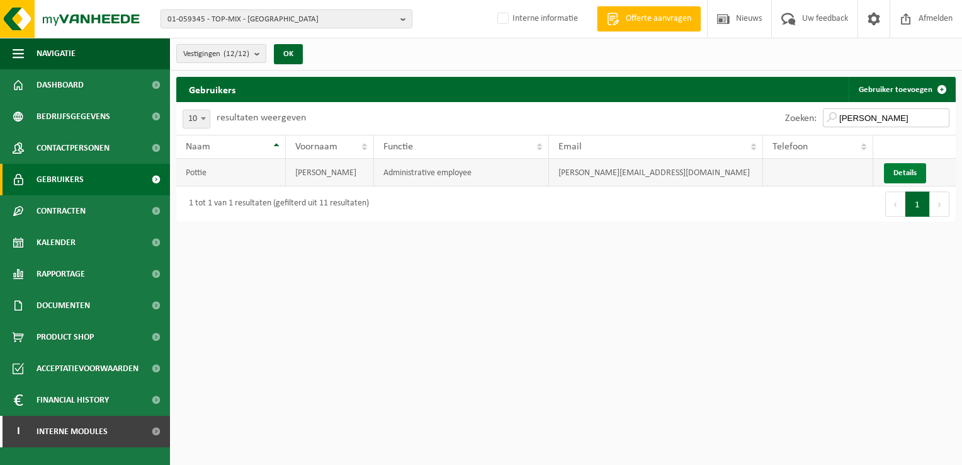
type input "[PERSON_NAME]"
click at [902, 172] on link "Details" at bounding box center [905, 173] width 42 height 20
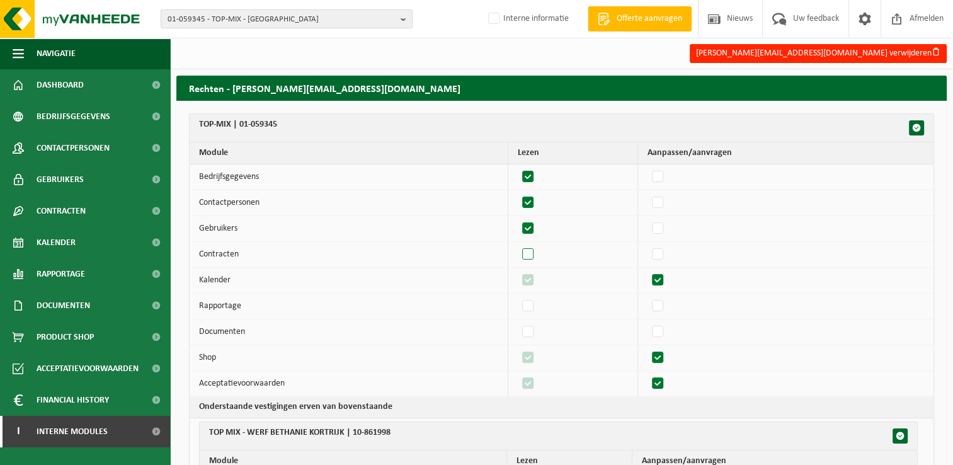
click at [533, 253] on label"] at bounding box center [529, 254] width 18 height 19
click at [518, 245] on input "checkbox" at bounding box center [517, 244] width 1 height 1
checkbox input "true"
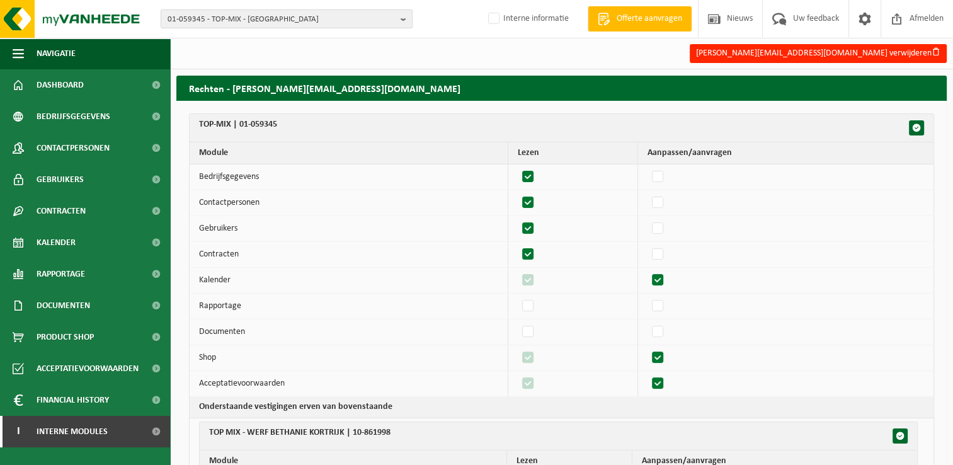
checkbox input "true"
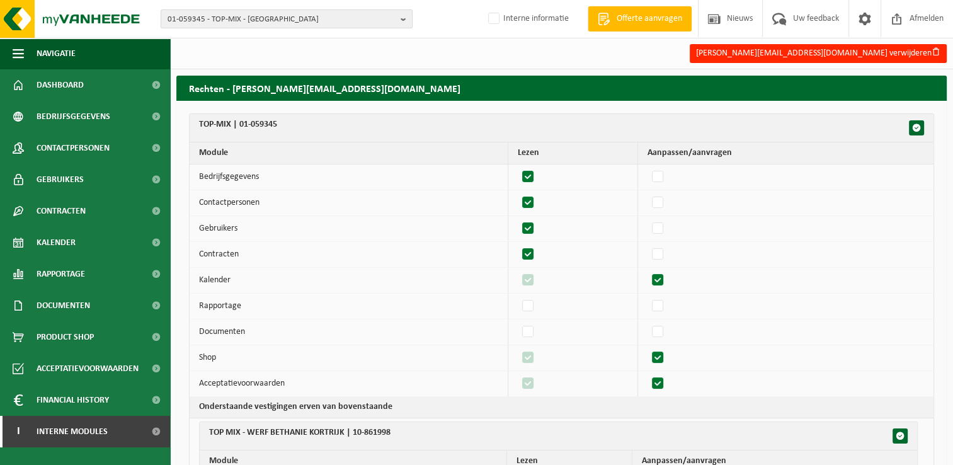
checkbox input "true"
click at [531, 306] on label"] at bounding box center [529, 306] width 18 height 19
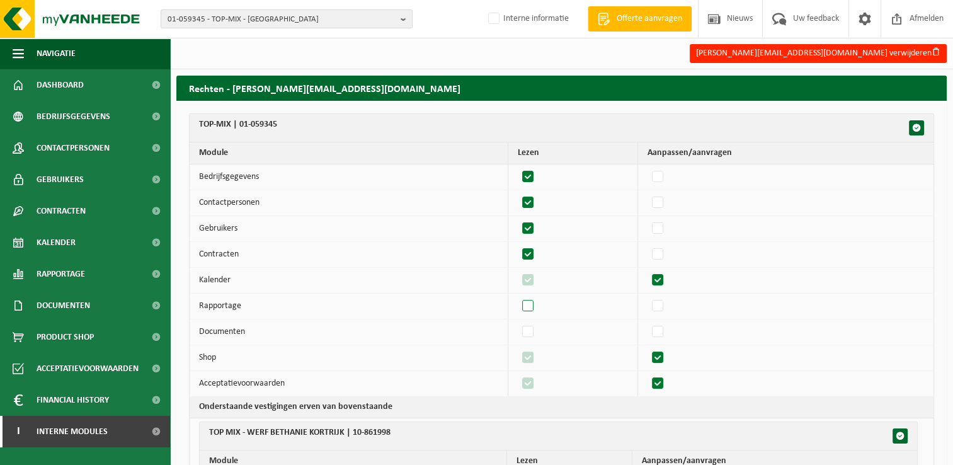
click at [518, 297] on input "checkbox" at bounding box center [517, 296] width 1 height 1
checkbox input "true"
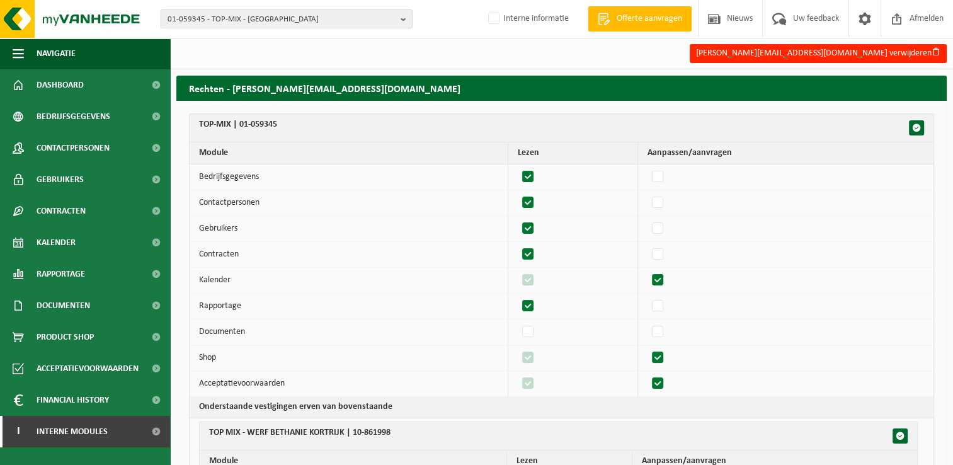
checkbox input "true"
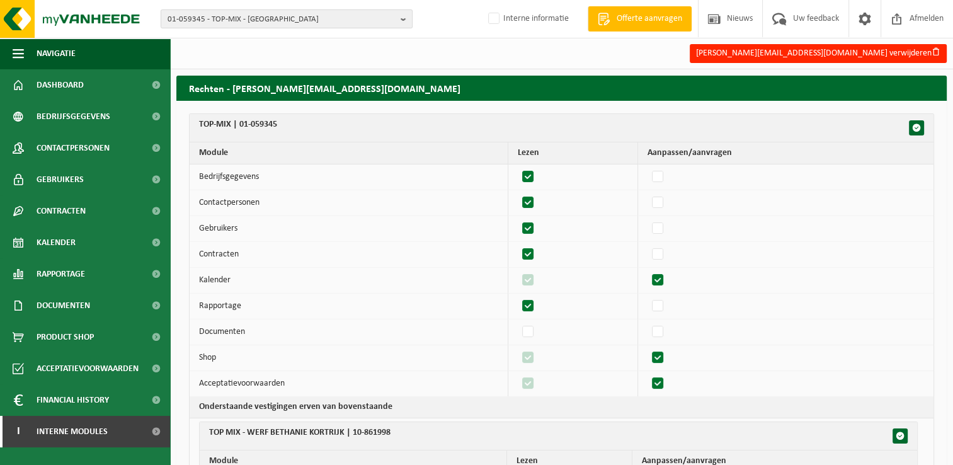
checkbox input "true"
click at [534, 330] on label"] at bounding box center [529, 331] width 18 height 19
click at [518, 322] on input "checkbox" at bounding box center [517, 322] width 1 height 1
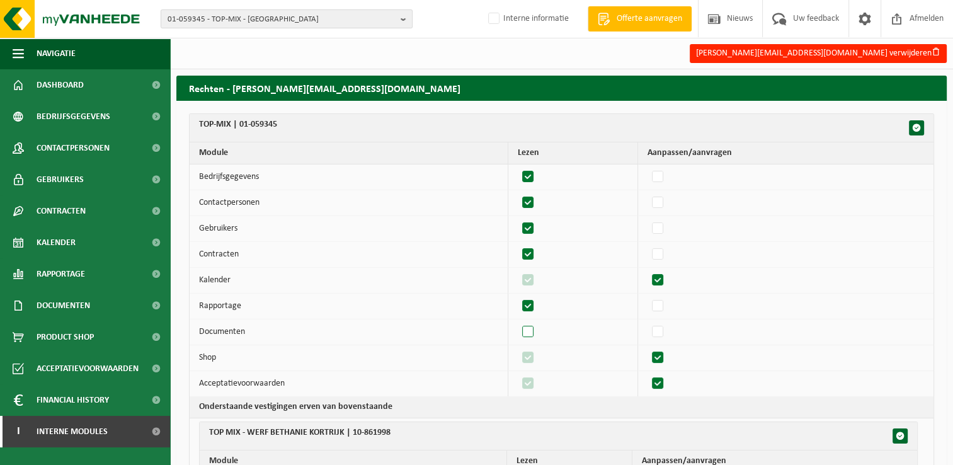
checkbox input "true"
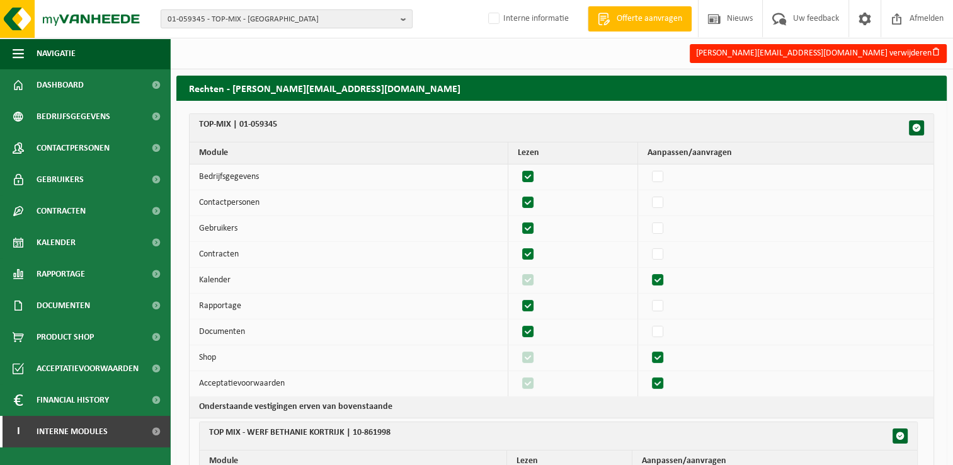
checkbox input "true"
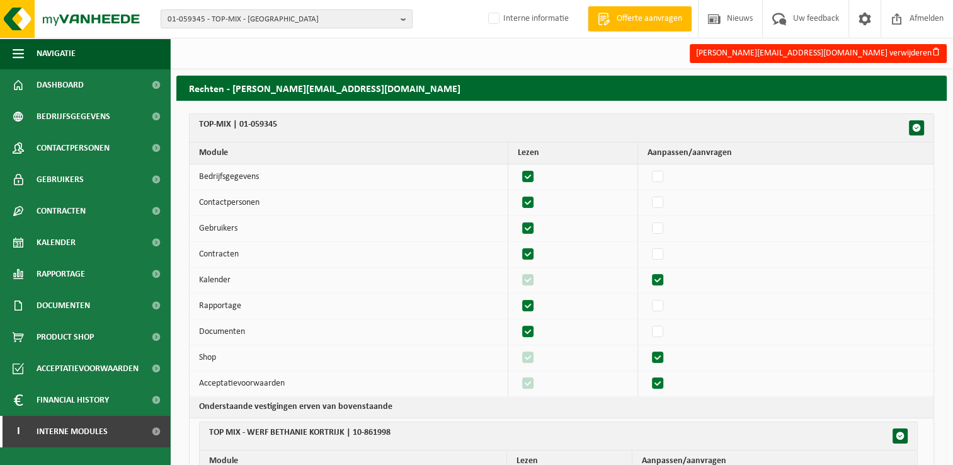
checkbox input "true"
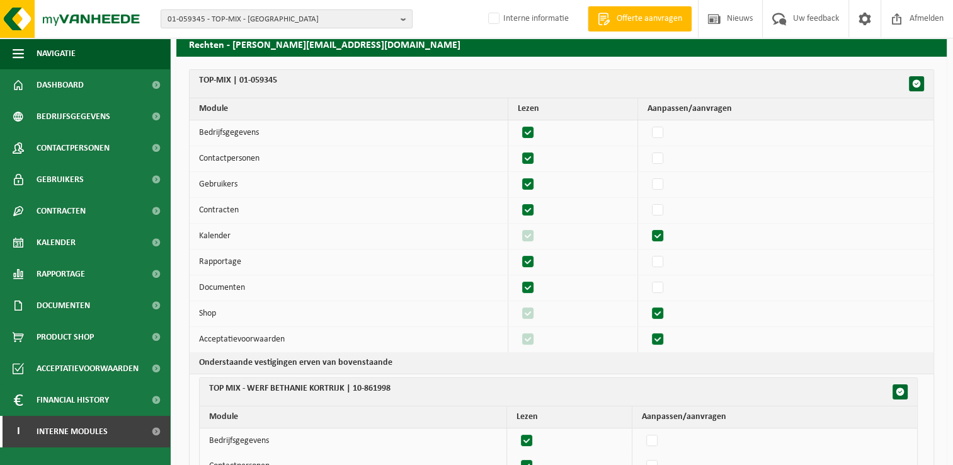
scroll to position [63, 0]
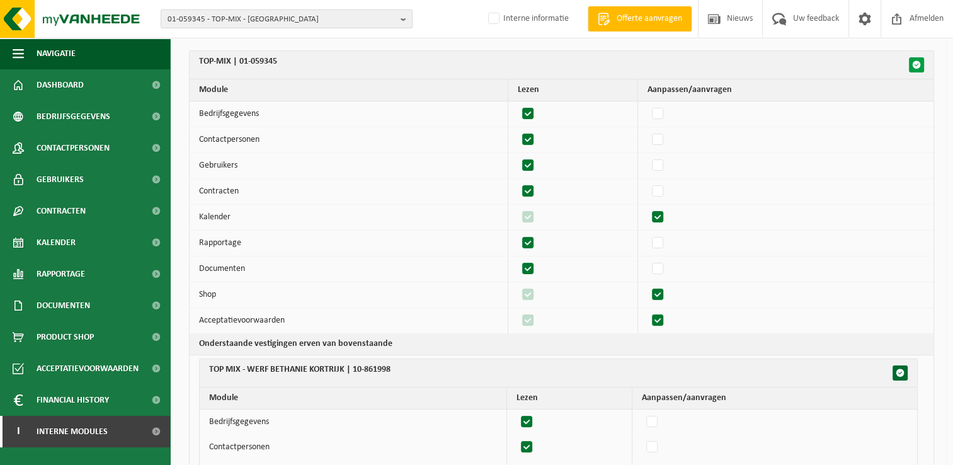
click at [915, 64] on span "button" at bounding box center [916, 64] width 9 height 9
checkbox input "true"
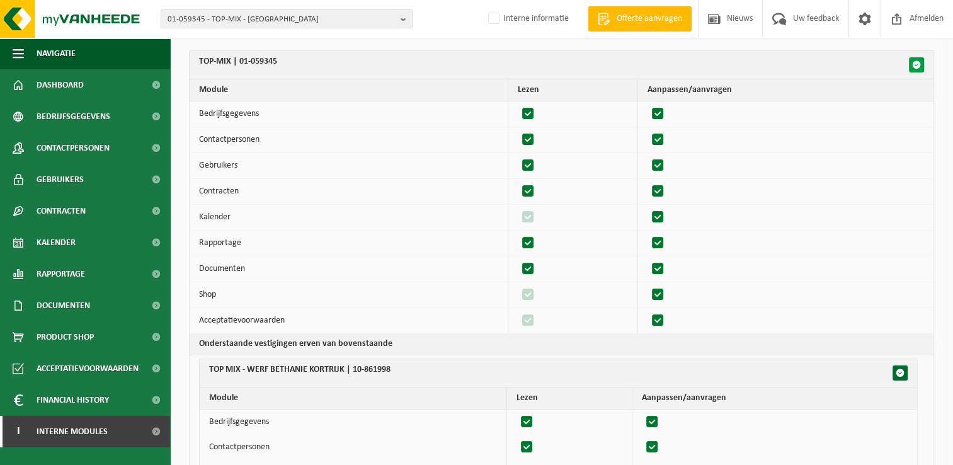
checkbox input "true"
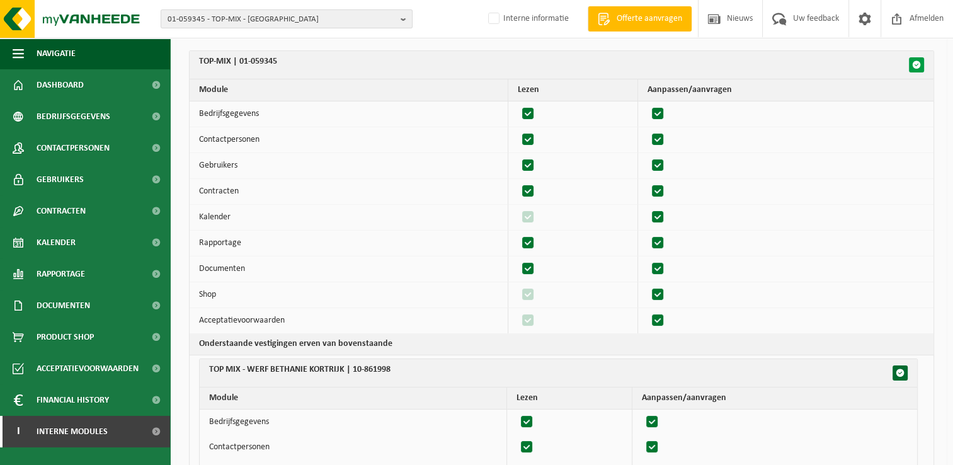
checkbox input "true"
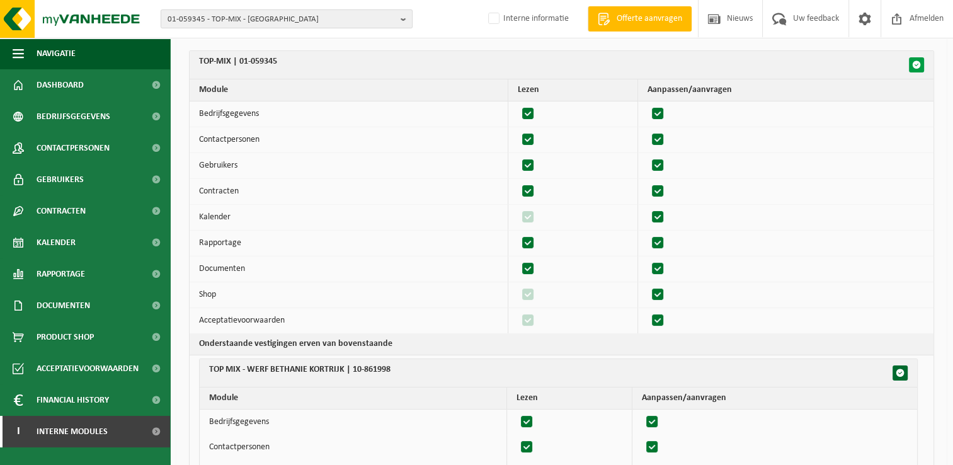
checkbox input "true"
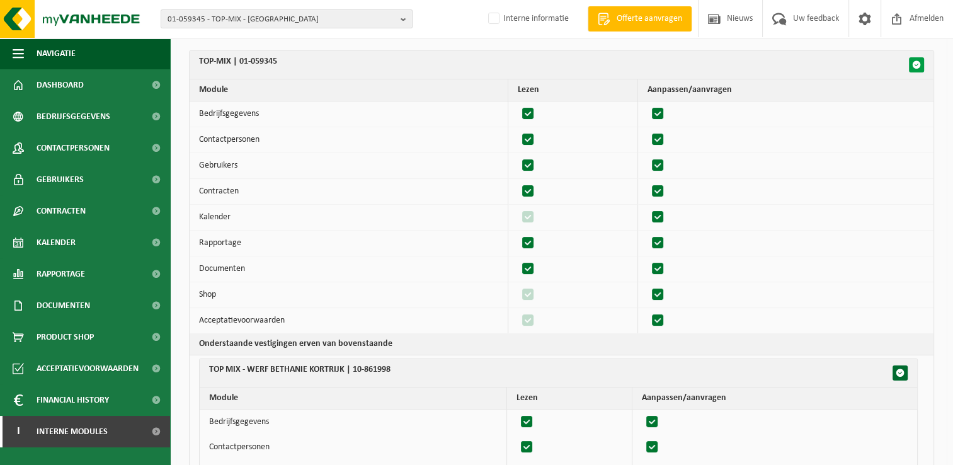
checkbox input "true"
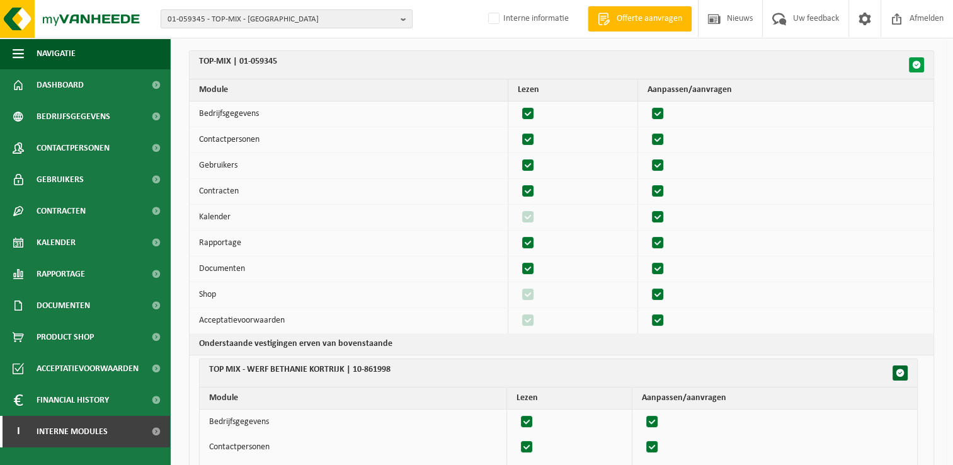
checkbox input "true"
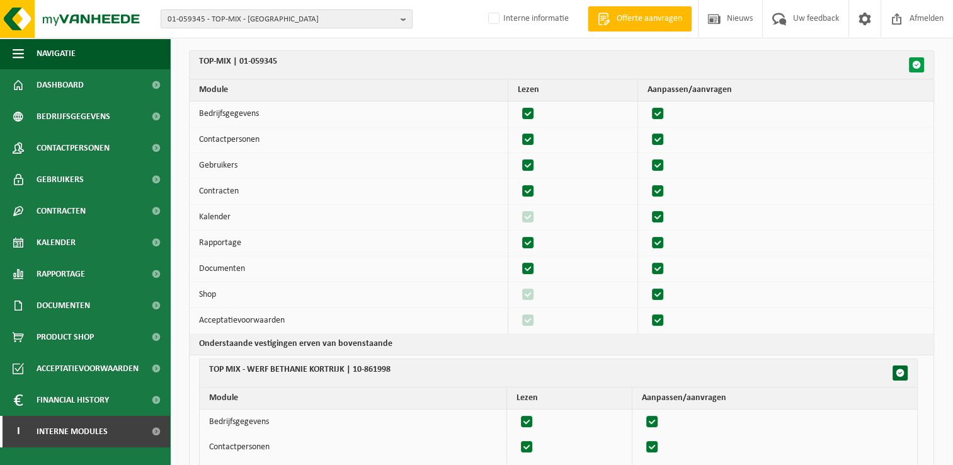
checkbox input "true"
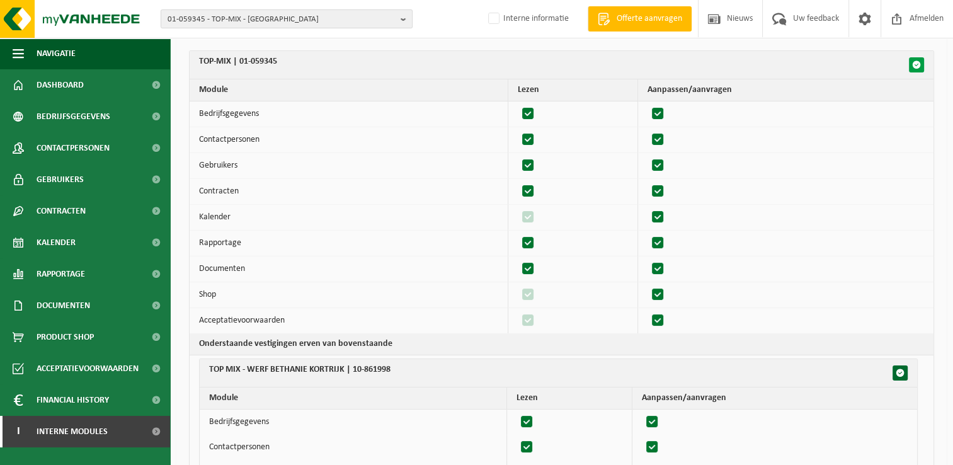
checkbox input "true"
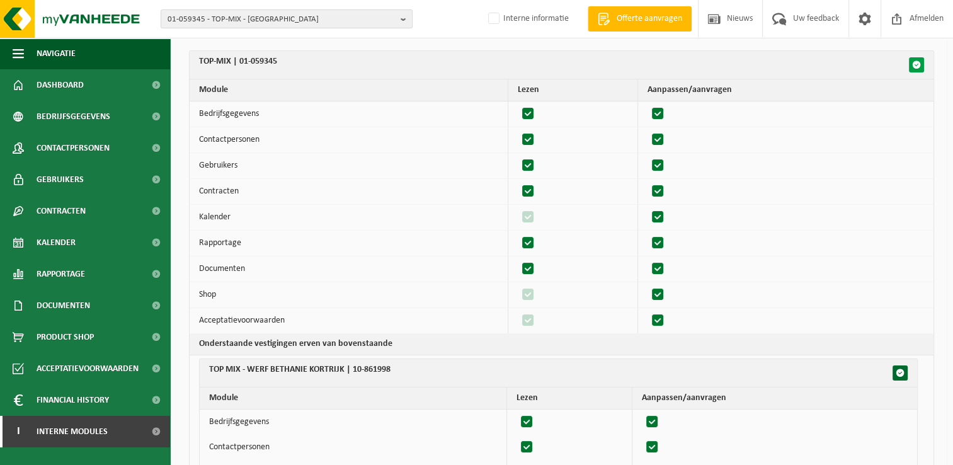
checkbox input "true"
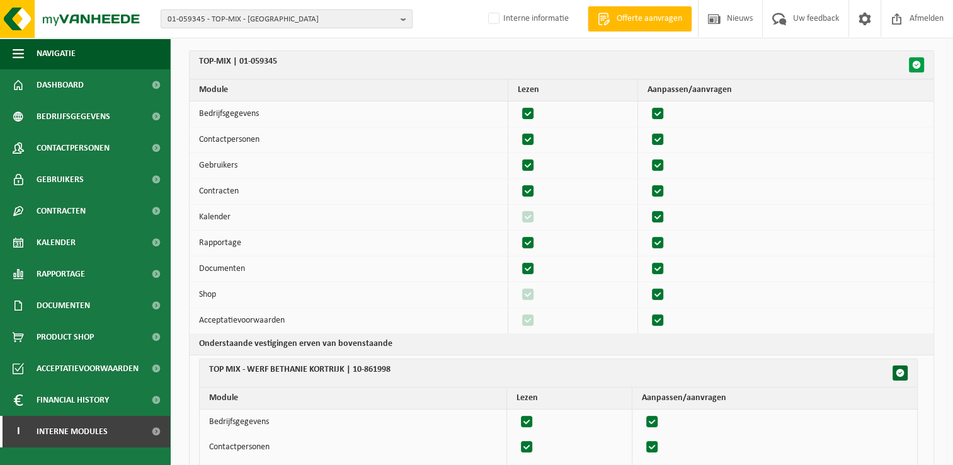
checkbox input "true"
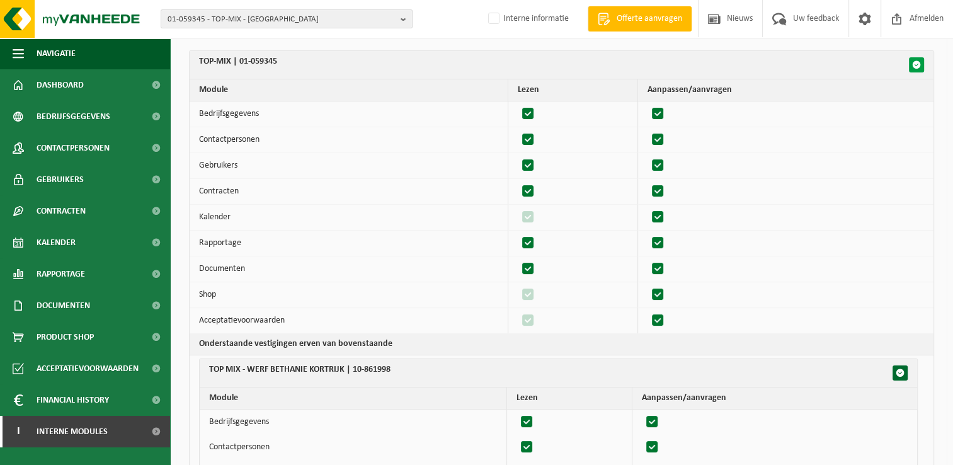
checkbox input "true"
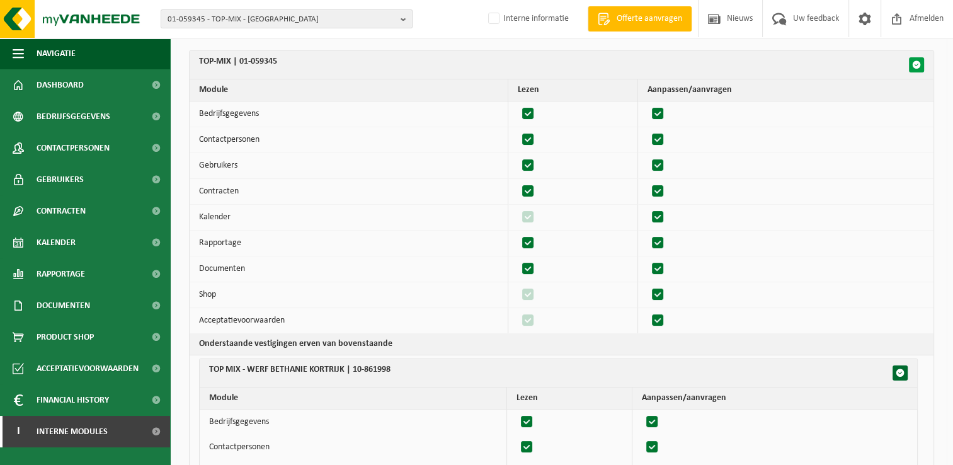
checkbox input "true"
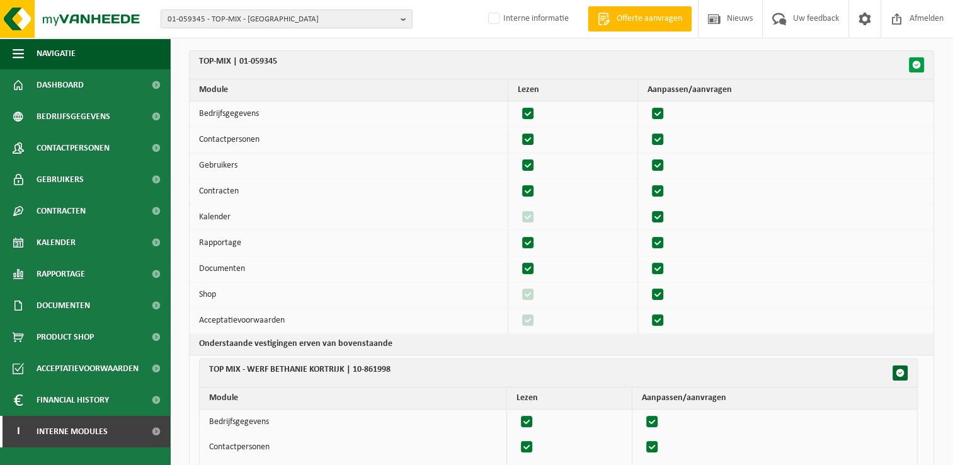
checkbox input "true"
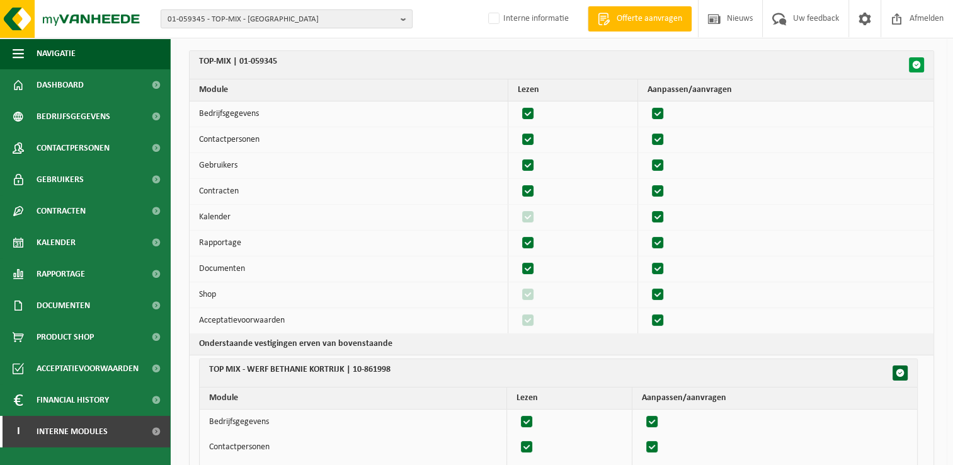
checkbox input "true"
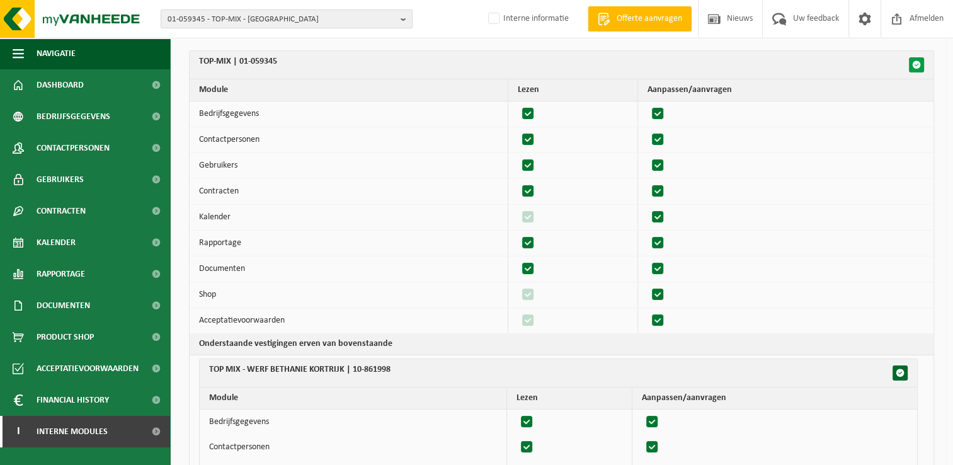
checkbox input "true"
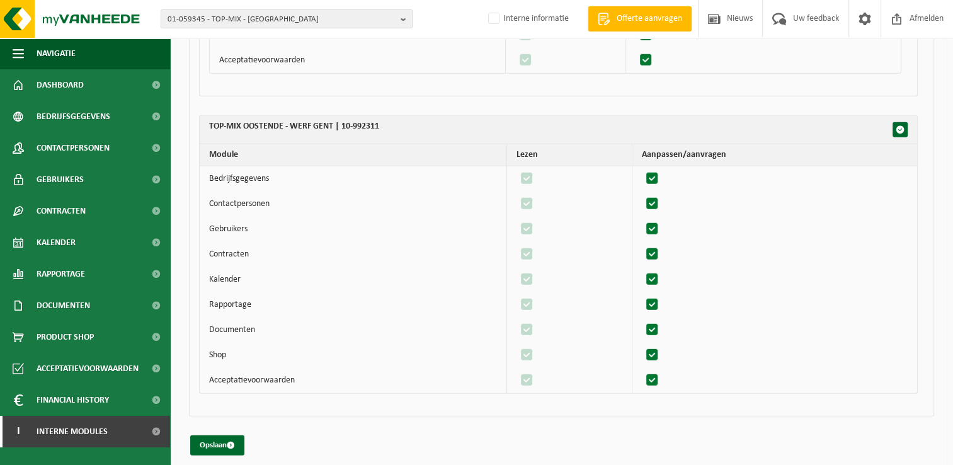
scroll to position [3308, 0]
click at [232, 440] on span "submit" at bounding box center [231, 444] width 8 height 8
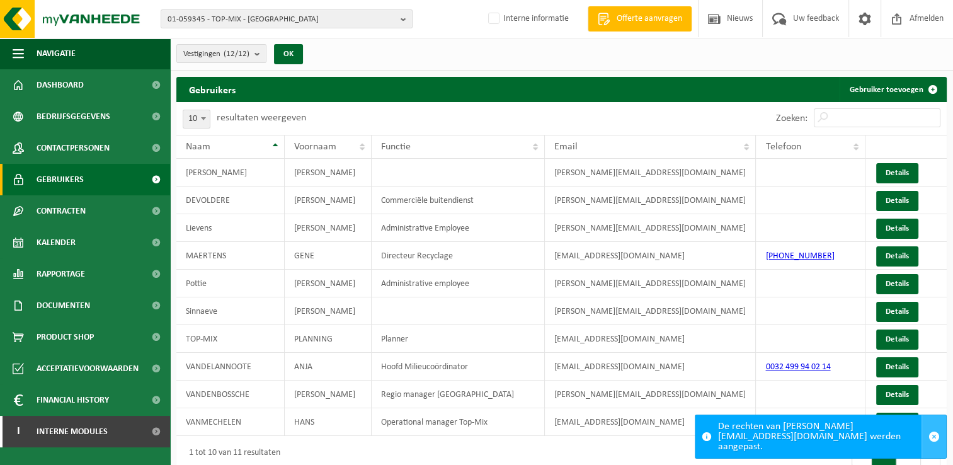
click at [930, 441] on span "button" at bounding box center [933, 436] width 11 height 11
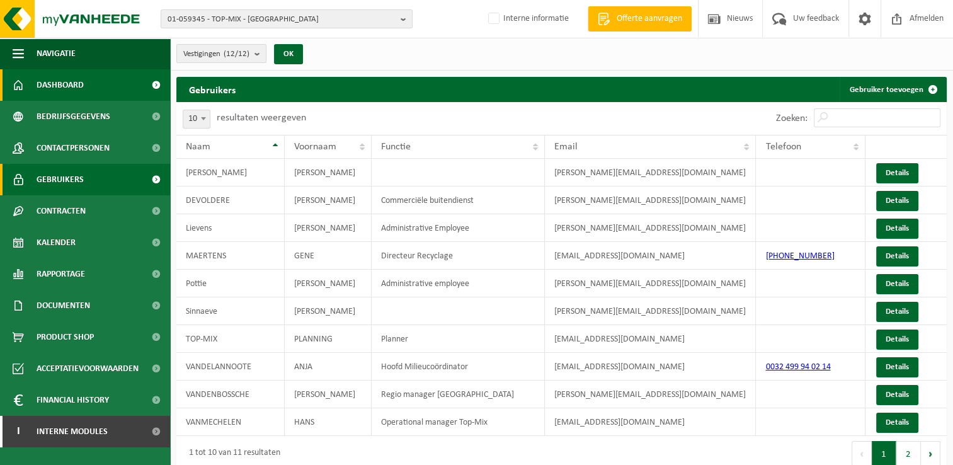
click at [54, 86] on span "Dashboard" at bounding box center [60, 84] width 47 height 31
